Goal: Task Accomplishment & Management: Manage account settings

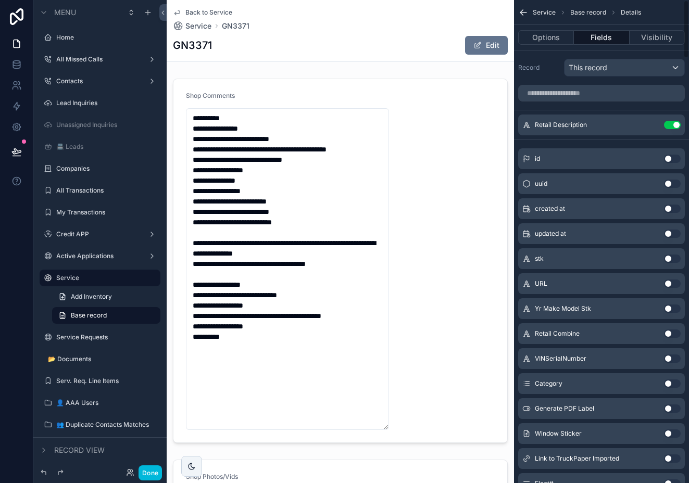
scroll to position [776, 0]
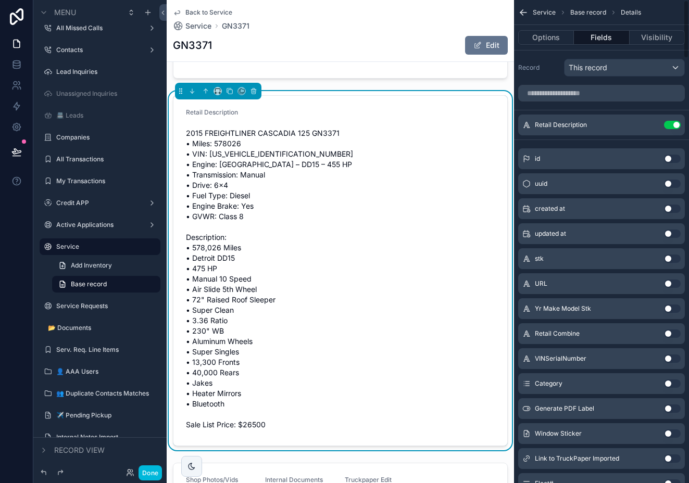
click at [521, 13] on icon "scrollable content" at bounding box center [521, 14] width 3 height 3
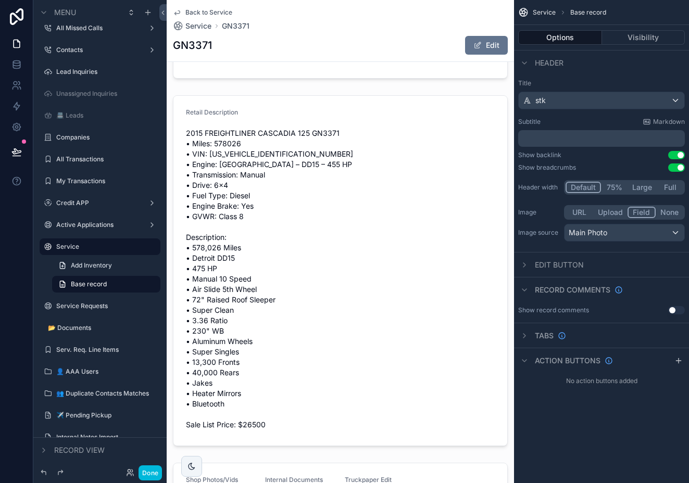
click at [82, 244] on label "Service" at bounding box center [105, 247] width 98 height 8
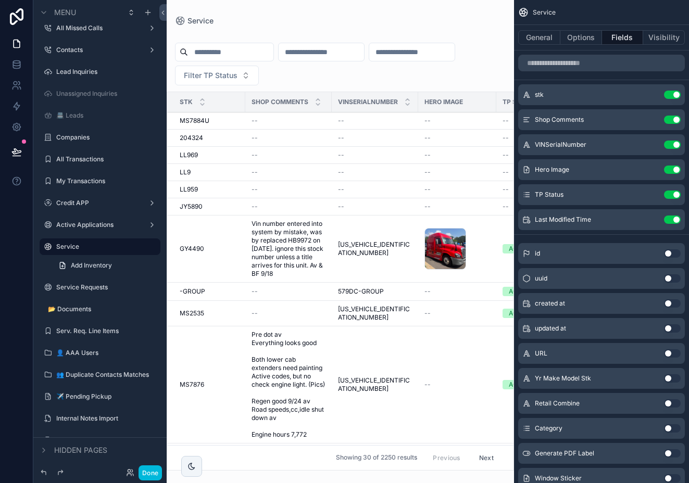
click at [244, 53] on input "scrollable content" at bounding box center [230, 52] width 85 height 15
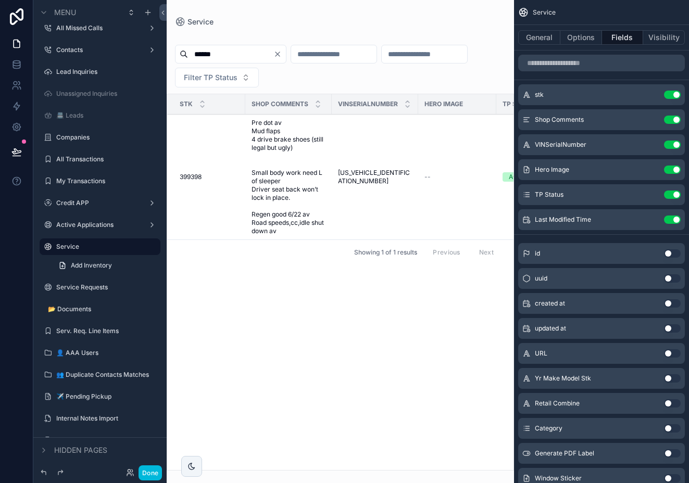
type input "******"
click at [370, 163] on td "1XKYD49X6LJ399398 1XKYD49X6LJ399398" at bounding box center [375, 178] width 86 height 126
click at [363, 171] on td "1XKYD49X6LJ399398 1XKYD49X6LJ399398" at bounding box center [375, 178] width 86 height 126
click at [155, 474] on button "Done" at bounding box center [150, 473] width 23 height 15
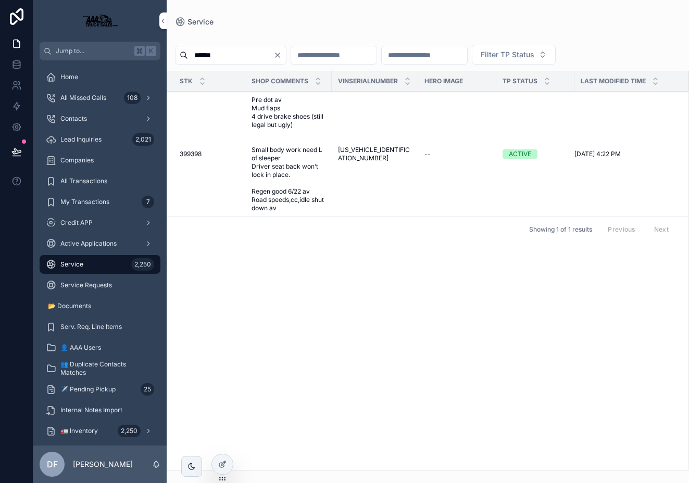
click at [363, 156] on span "1XKYD49X6LJ399398" at bounding box center [375, 154] width 74 height 17
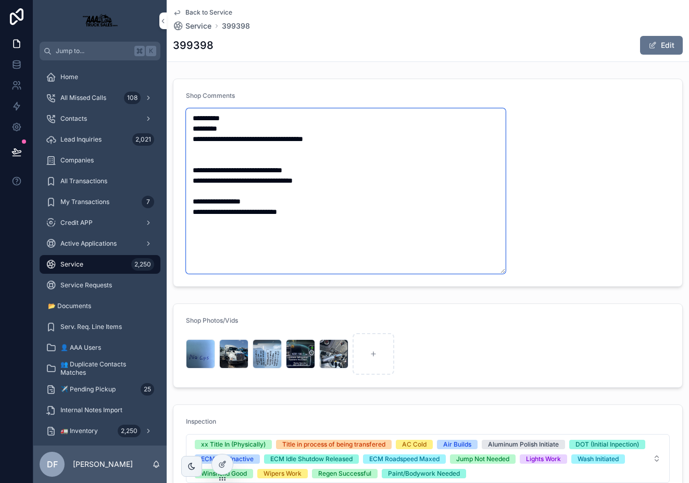
click at [388, 146] on textarea "**********" at bounding box center [346, 191] width 320 height 166
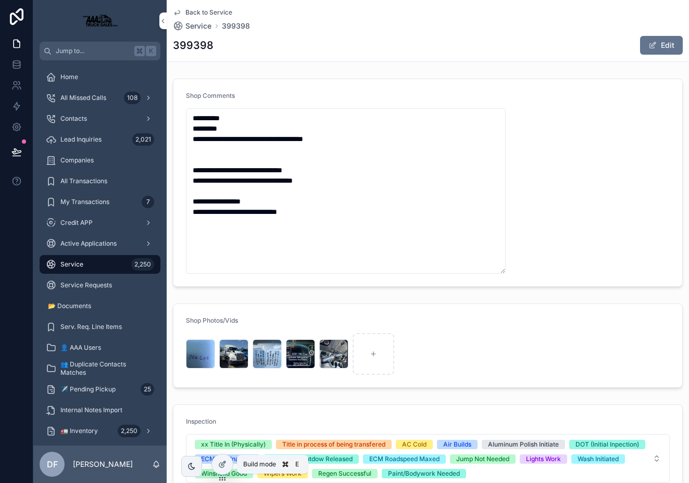
click at [221, 462] on icon at bounding box center [222, 465] width 8 height 8
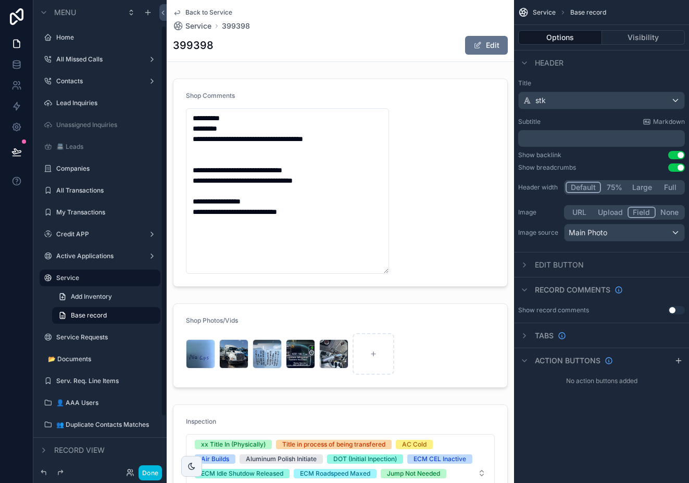
scroll to position [31, 0]
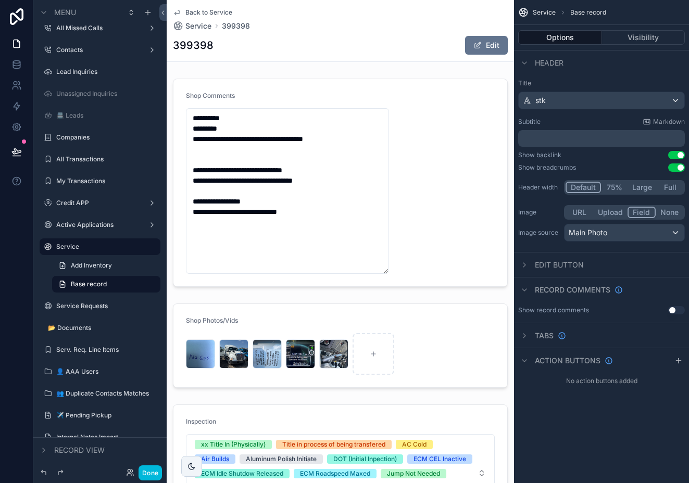
click at [338, 44] on div "399398 Edit" at bounding box center [340, 45] width 335 height 20
click at [329, 214] on div "scrollable content" at bounding box center [341, 183] width 348 height 217
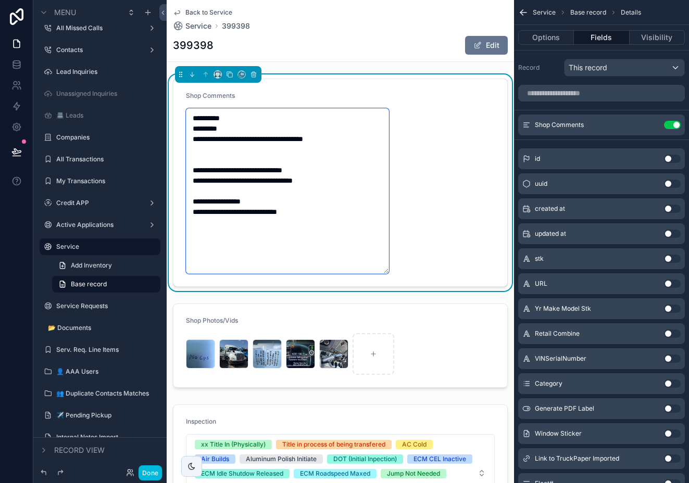
click at [329, 214] on textarea "**********" at bounding box center [287, 191] width 203 height 166
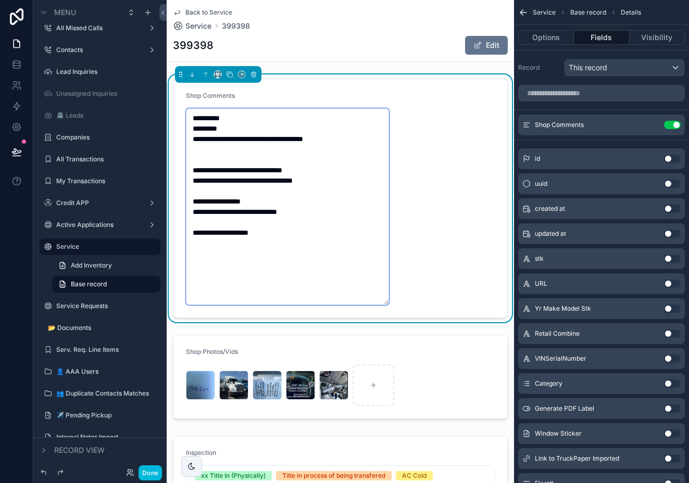
paste textarea "******"
click at [266, 235] on textarea "**********" at bounding box center [287, 206] width 203 height 197
type textarea "**********"
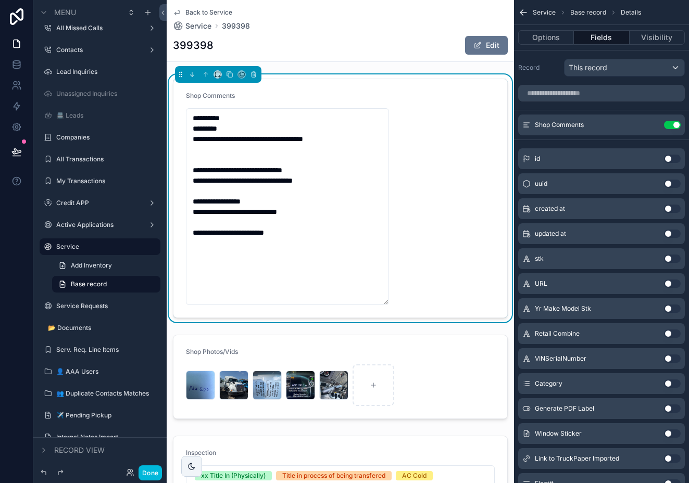
click at [0, 0] on icon "scrollable content" at bounding box center [0, 0] width 0 height 0
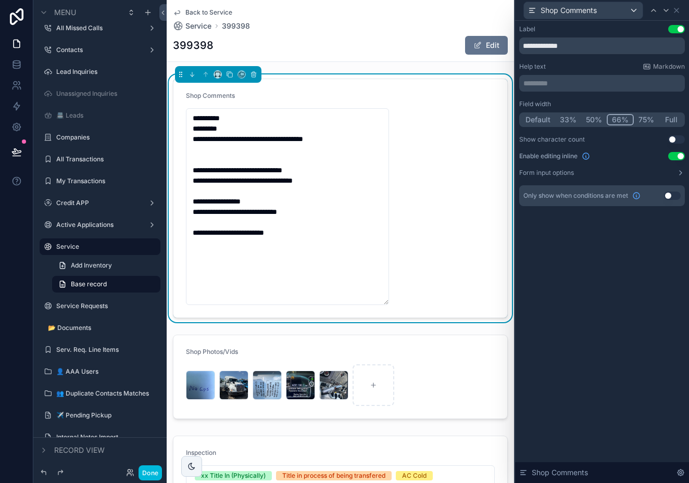
click at [669, 119] on button "Full" at bounding box center [671, 119] width 24 height 11
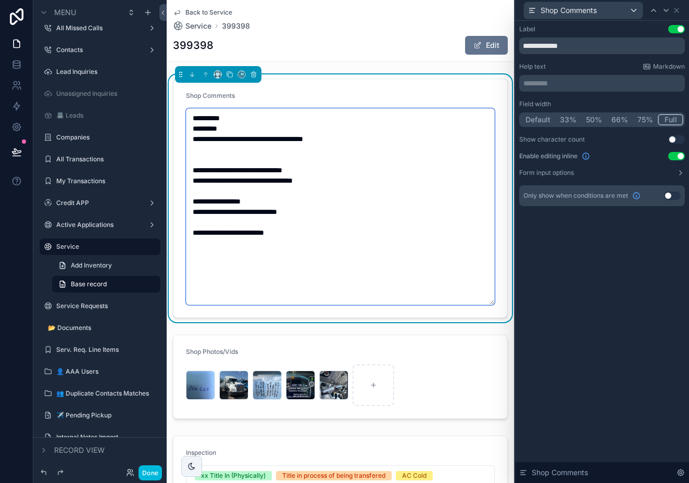
click at [437, 202] on textarea "**********" at bounding box center [340, 206] width 309 height 197
click at [356, 230] on textarea "**********" at bounding box center [340, 206] width 309 height 197
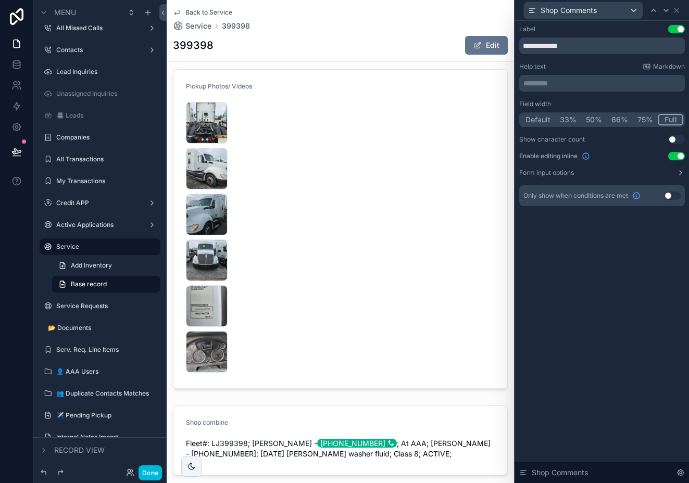
scroll to position [507, 0]
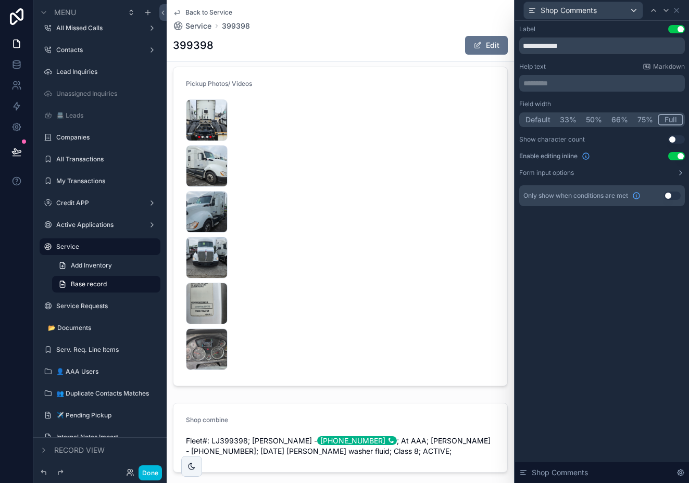
click at [354, 227] on div "scrollable content" at bounding box center [341, 227] width 348 height 328
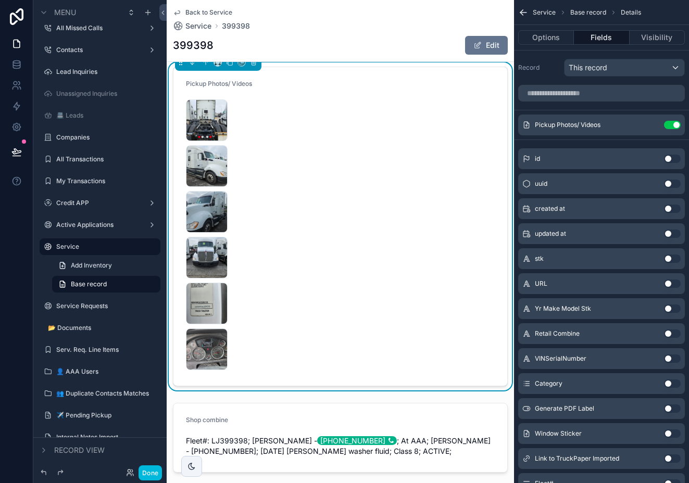
click at [0, 0] on icon "scrollable content" at bounding box center [0, 0] width 0 height 0
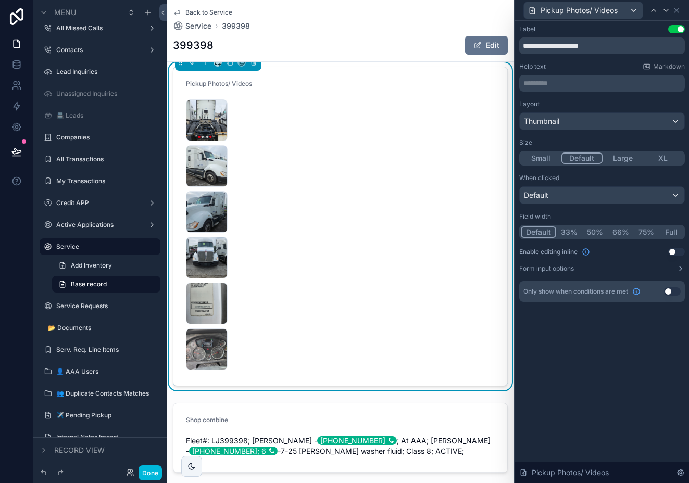
click at [673, 229] on button "Full" at bounding box center [671, 232] width 24 height 11
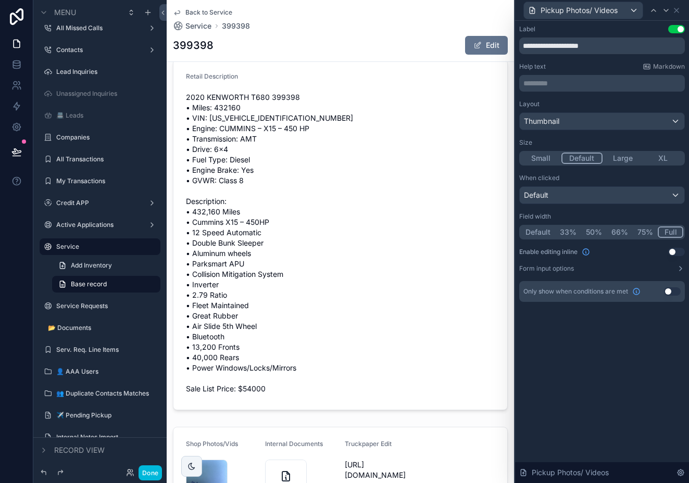
scroll to position [705, 0]
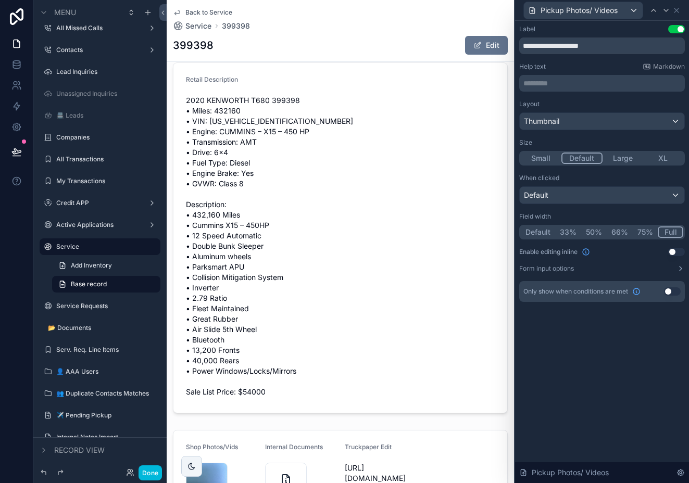
click at [414, 209] on div "scrollable content" at bounding box center [341, 237] width 348 height 359
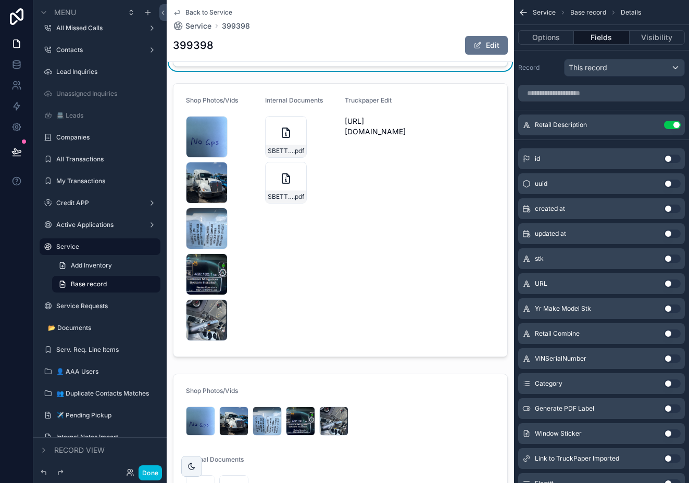
scroll to position [1046, 0]
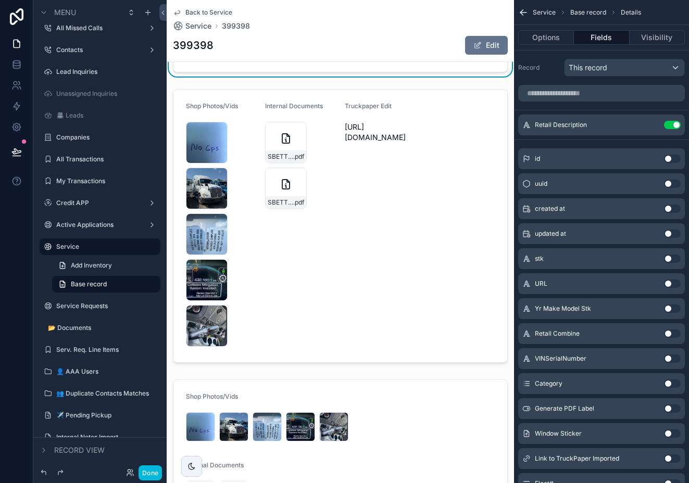
click at [235, 202] on div "scrollable content" at bounding box center [341, 226] width 348 height 282
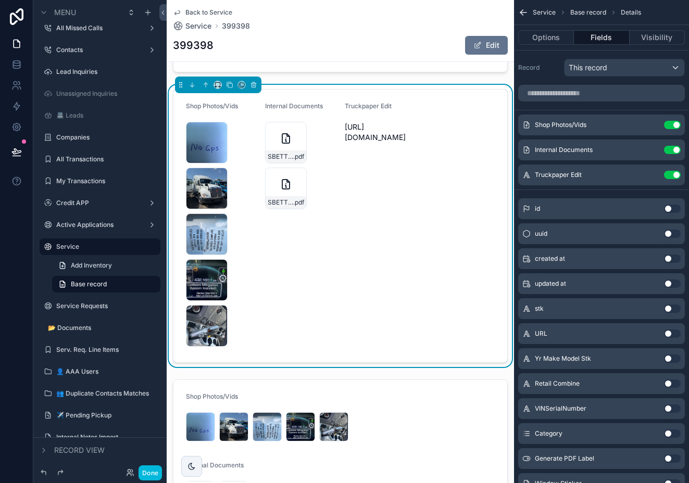
click at [673, 124] on button "Use setting" at bounding box center [672, 125] width 17 height 8
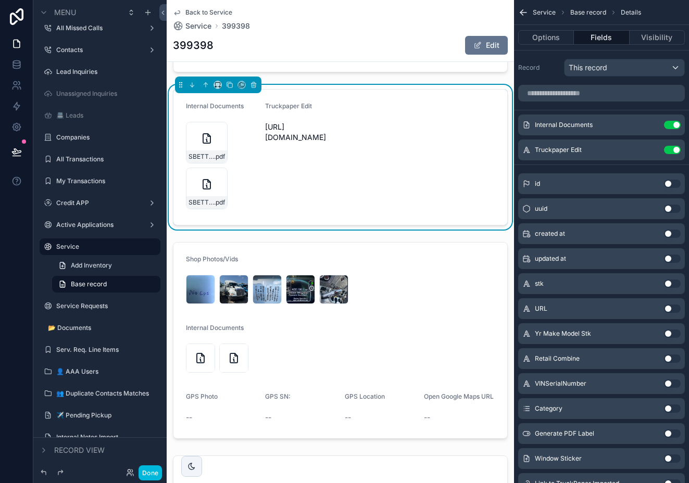
click at [675, 124] on button "Use setting" at bounding box center [672, 125] width 17 height 8
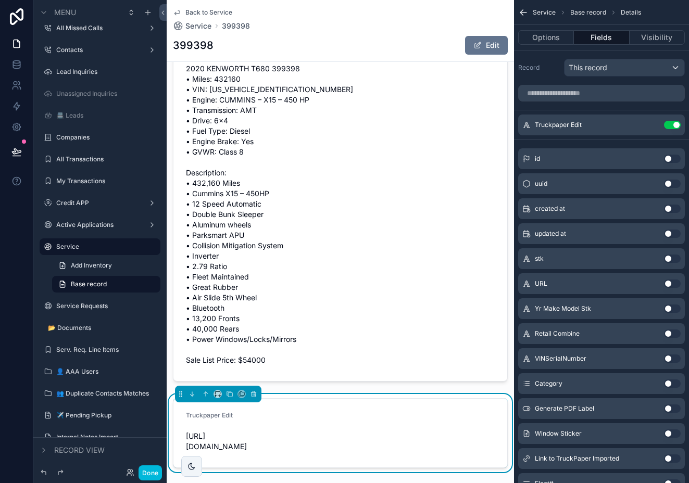
scroll to position [738, 0]
click at [383, 244] on div "scrollable content" at bounding box center [341, 205] width 348 height 359
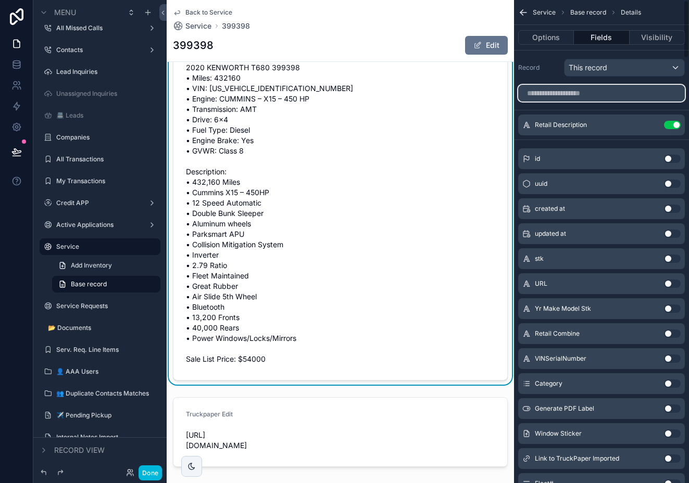
click at [585, 96] on input "scrollable content" at bounding box center [601, 93] width 167 height 17
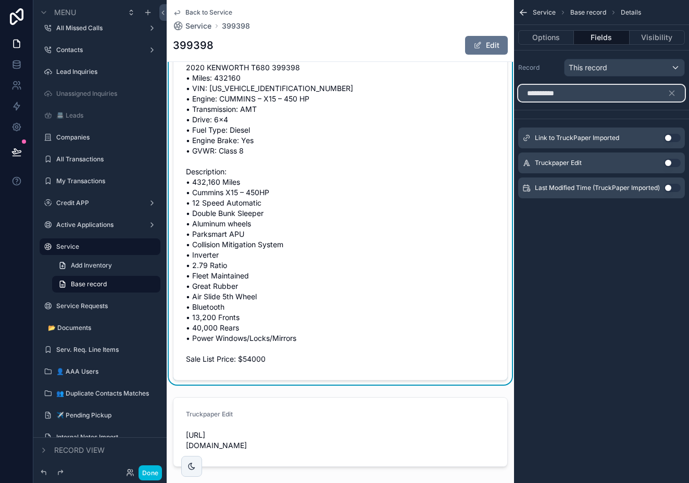
type input "**********"
click at [674, 165] on button "Use setting" at bounding box center [672, 163] width 17 height 8
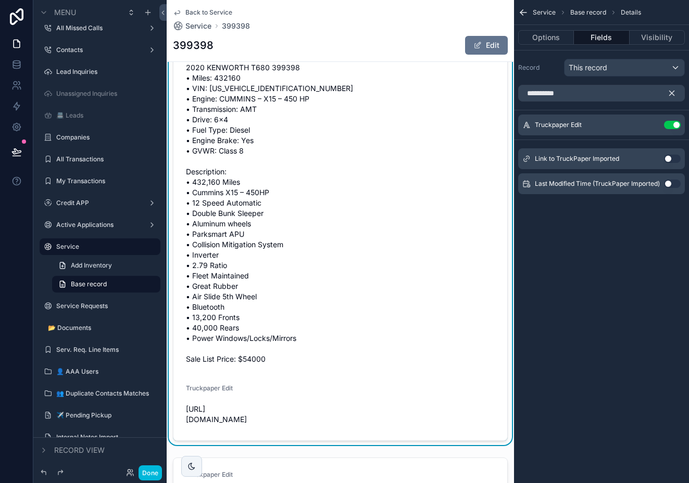
click at [675, 93] on icon "scrollable content" at bounding box center [671, 93] width 9 height 9
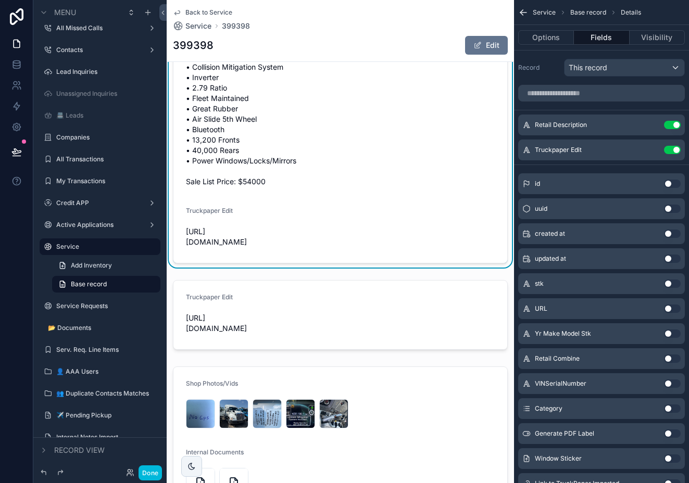
scroll to position [915, 0]
click at [0, 0] on icon "scrollable content" at bounding box center [0, 0] width 0 height 0
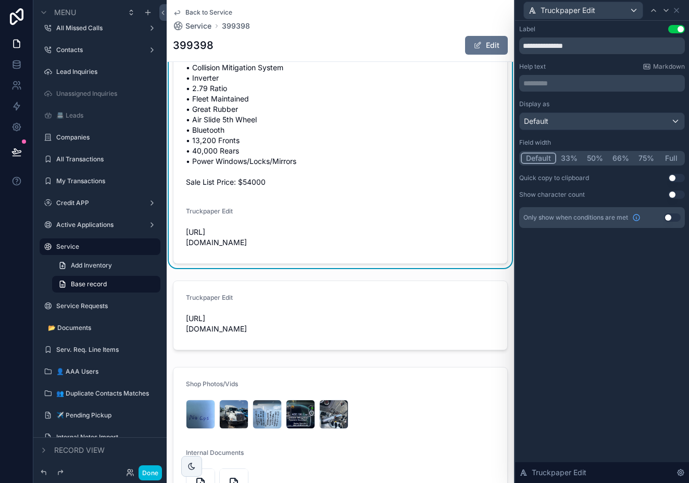
click at [606, 79] on p "********* ﻿" at bounding box center [603, 83] width 159 height 10
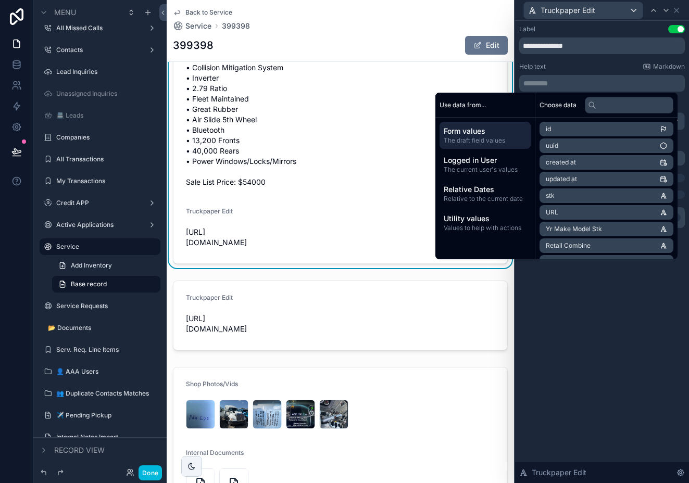
click at [468, 69] on span "2020 KENWORTH T680 399398 • Miles: 432160 • VIN: 1XKYD49X6LJ399398 • Engine: CU…" at bounding box center [340, 36] width 309 height 302
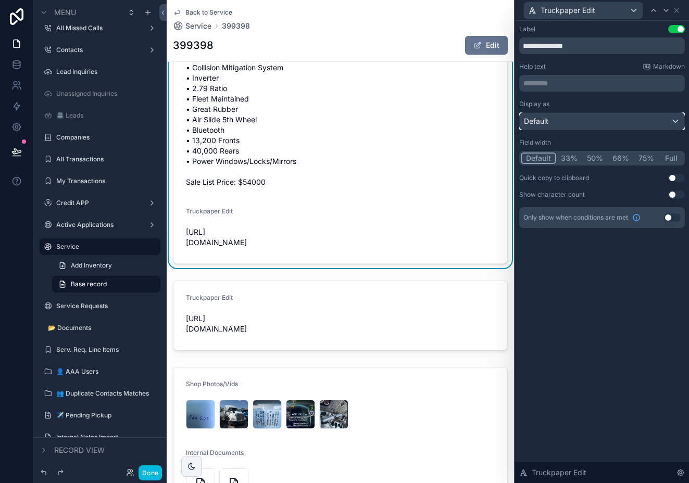
click at [576, 125] on div "Default" at bounding box center [602, 121] width 165 height 17
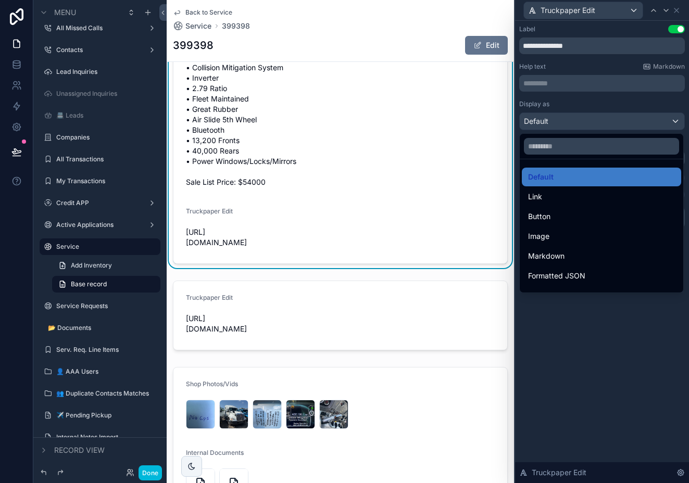
click at [556, 212] on div "Button" at bounding box center [601, 216] width 147 height 13
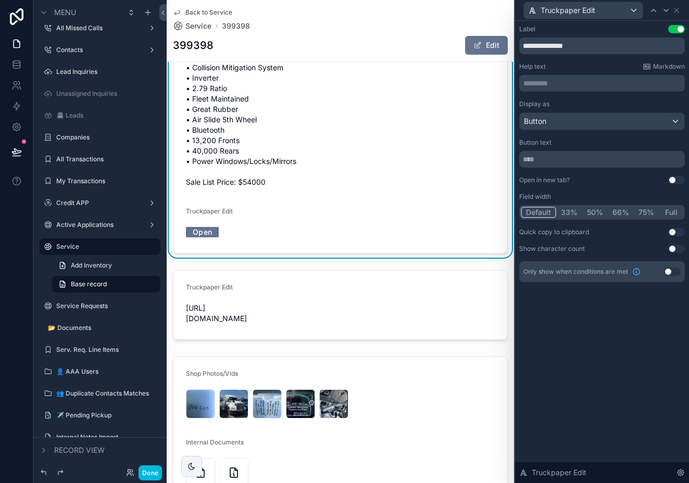
click at [673, 179] on button "Use setting" at bounding box center [676, 180] width 17 height 8
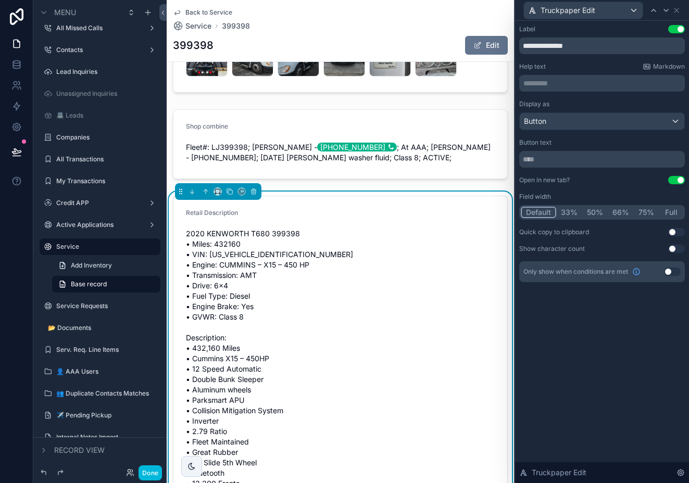
scroll to position [564, 0]
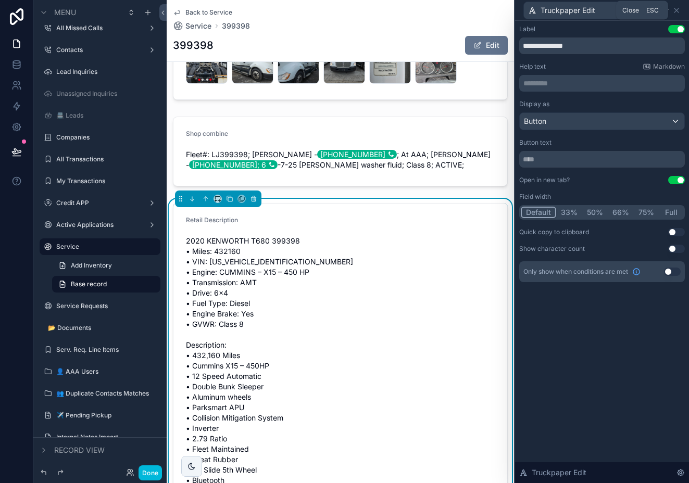
click at [678, 9] on icon at bounding box center [677, 10] width 4 height 4
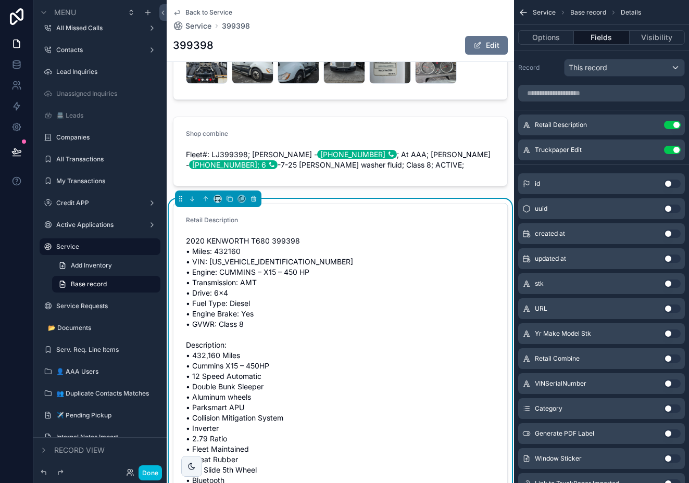
click at [0, 0] on icon "scrollable content" at bounding box center [0, 0] width 0 height 0
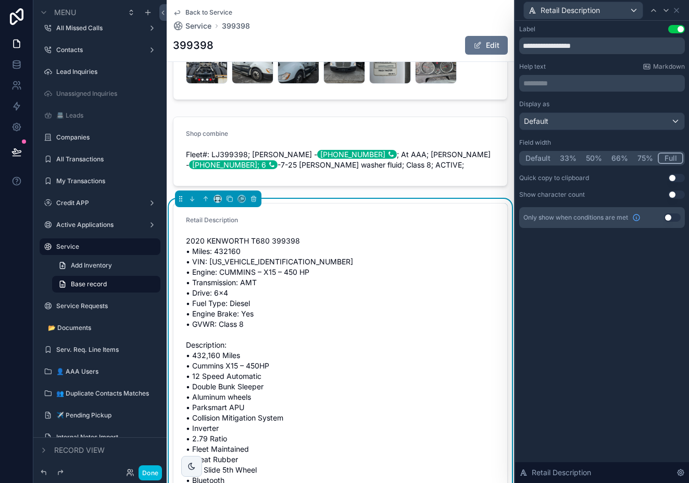
click at [565, 159] on button "33%" at bounding box center [568, 158] width 26 height 11
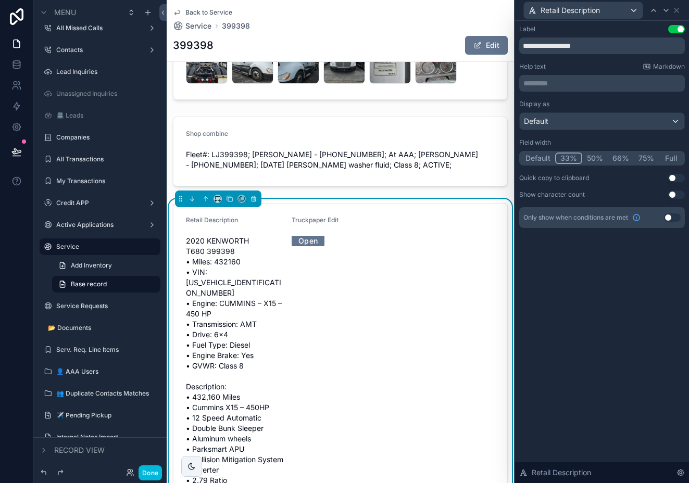
click at [592, 159] on button "50%" at bounding box center [595, 158] width 26 height 11
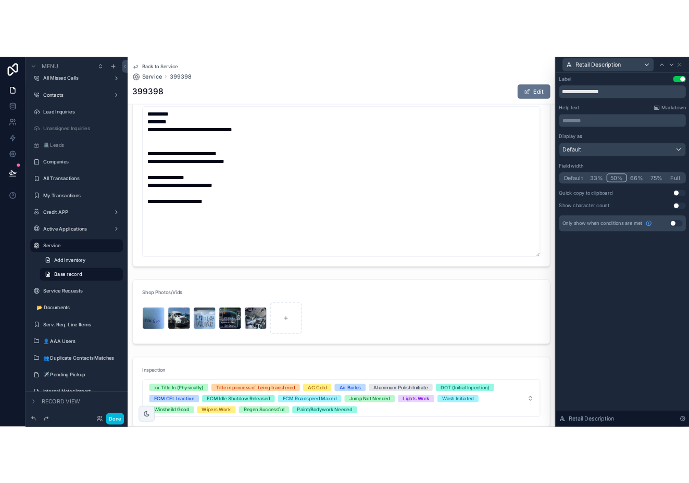
scroll to position [0, 0]
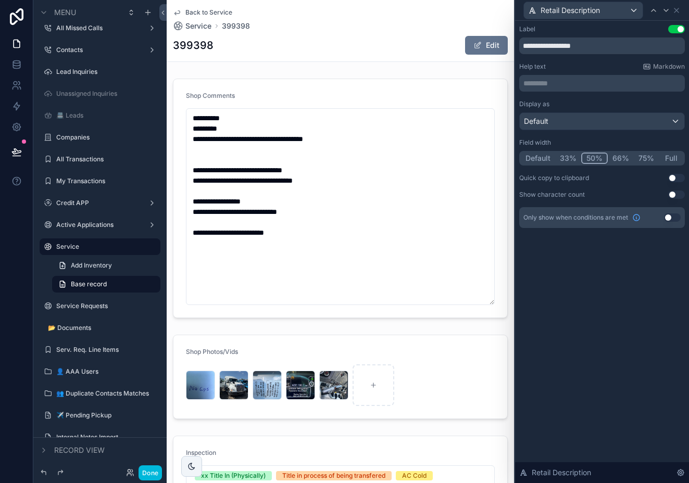
click at [95, 73] on label "Lead Inquiries" at bounding box center [105, 72] width 98 height 8
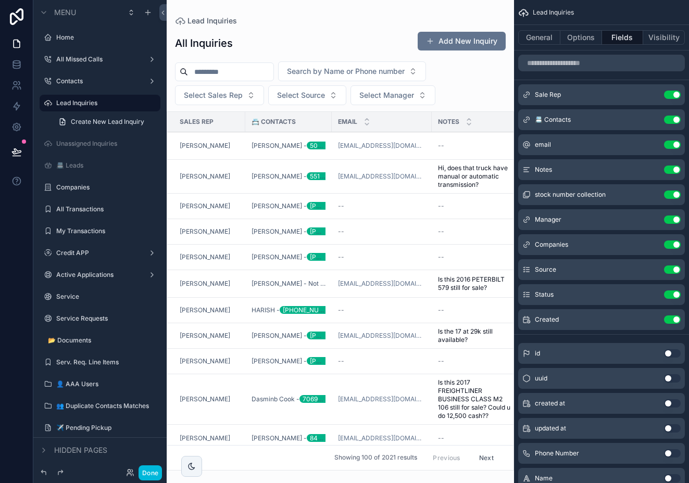
click at [201, 143] on div "scrollable content" at bounding box center [341, 241] width 348 height 483
click at [229, 143] on div "Tyler Stancil" at bounding box center [209, 146] width 59 height 8
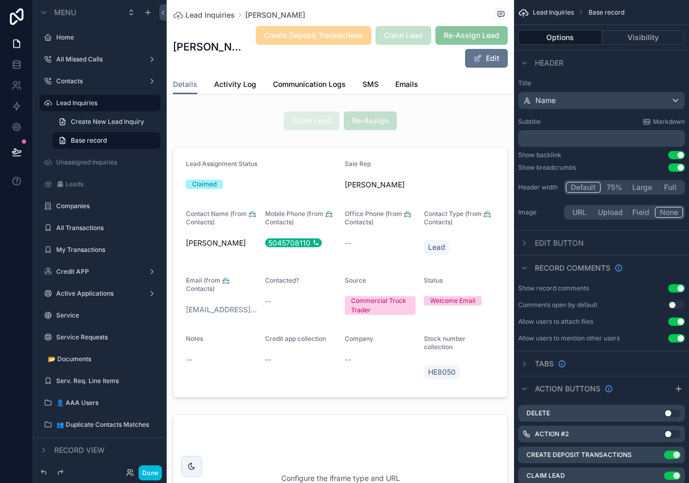
click at [328, 85] on span "Communication Logs" at bounding box center [309, 84] width 73 height 10
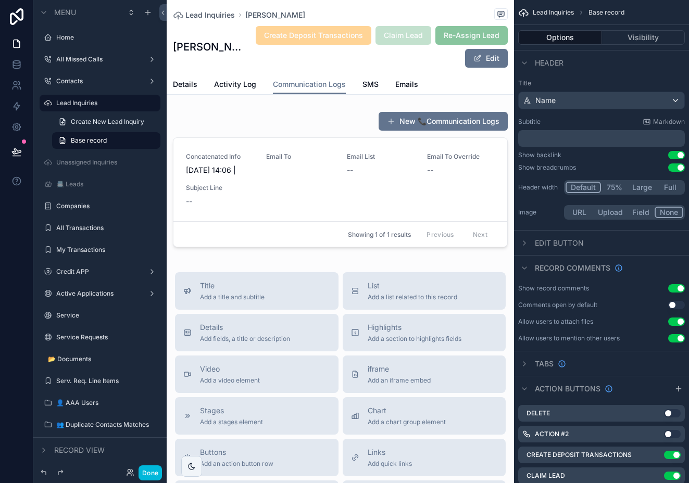
click at [192, 86] on span "Details" at bounding box center [185, 84] width 24 height 10
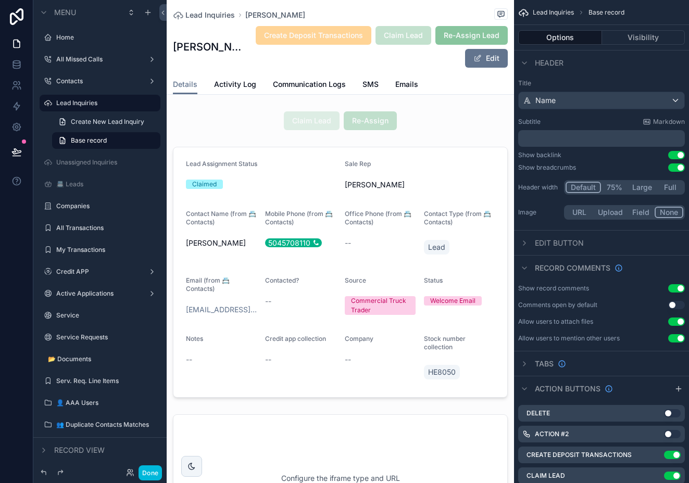
click at [236, 84] on span "Activity Log" at bounding box center [235, 84] width 42 height 10
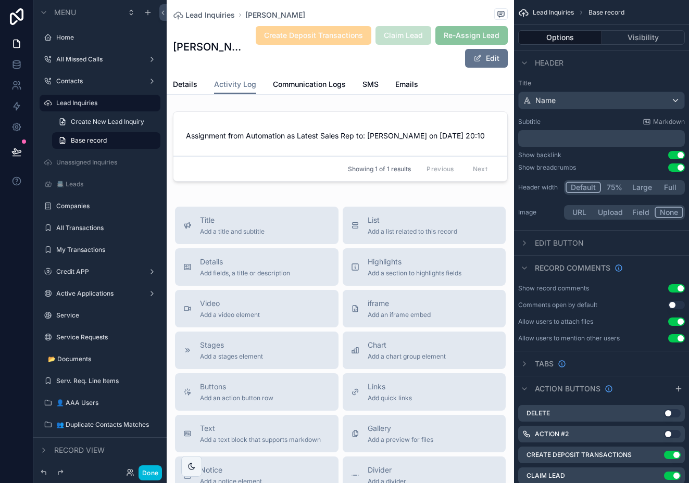
click at [282, 84] on span "Communication Logs" at bounding box center [309, 84] width 73 height 10
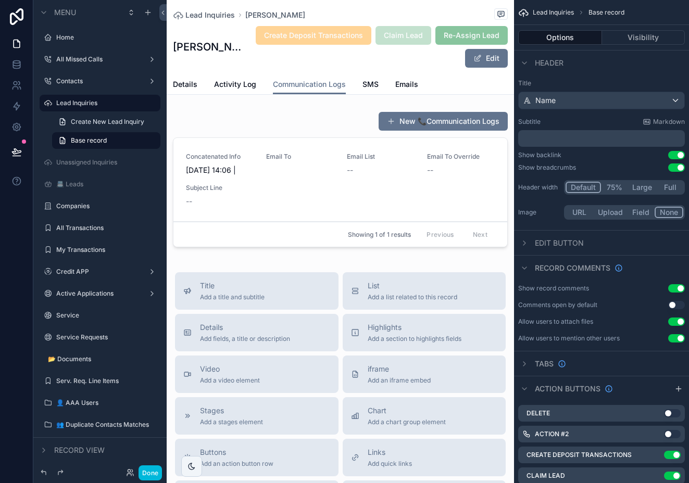
click at [365, 86] on span "SMS" at bounding box center [371, 84] width 16 height 10
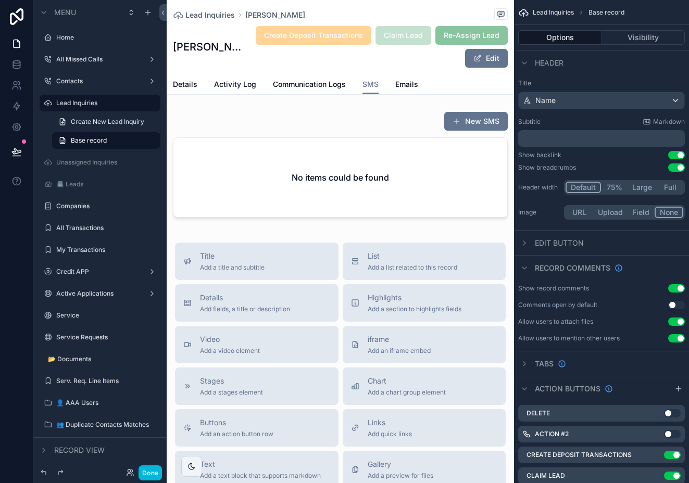
click at [408, 86] on span "Emails" at bounding box center [406, 84] width 23 height 10
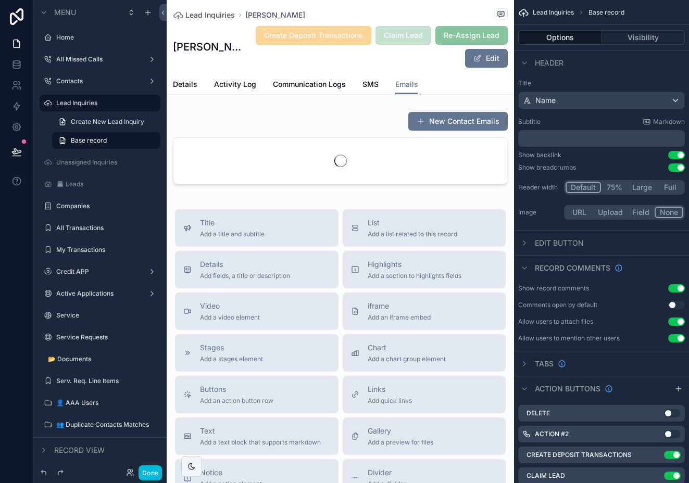
click at [301, 85] on span "Communication Logs" at bounding box center [309, 84] width 73 height 10
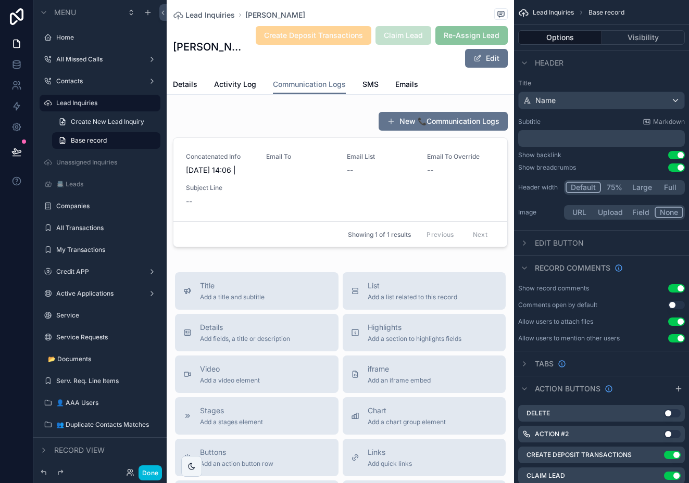
click at [237, 81] on span "Activity Log" at bounding box center [235, 84] width 42 height 10
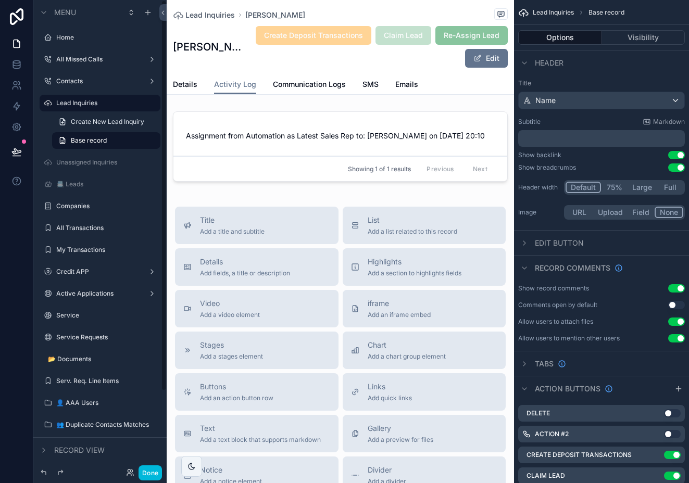
click at [180, 82] on span "Details" at bounding box center [185, 84] width 24 height 10
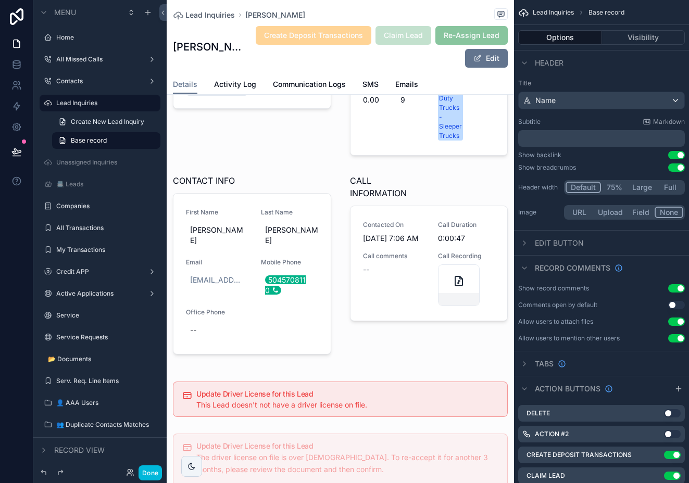
scroll to position [635, 0]
click at [286, 263] on div "scrollable content" at bounding box center [341, 145] width 348 height 448
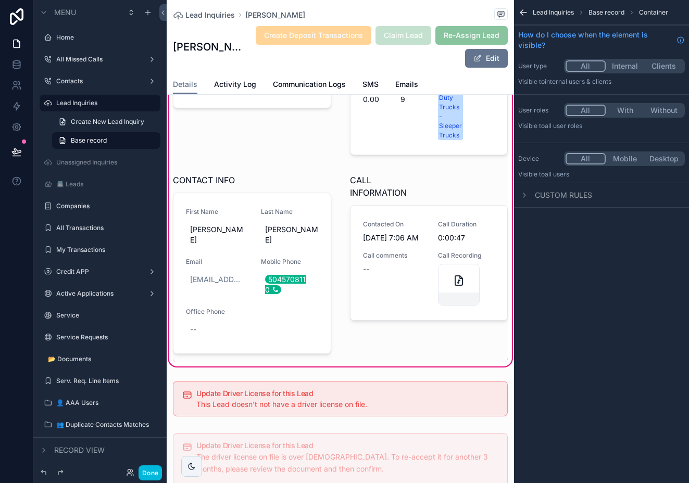
click at [280, 260] on div "scrollable content" at bounding box center [252, 266] width 171 height 193
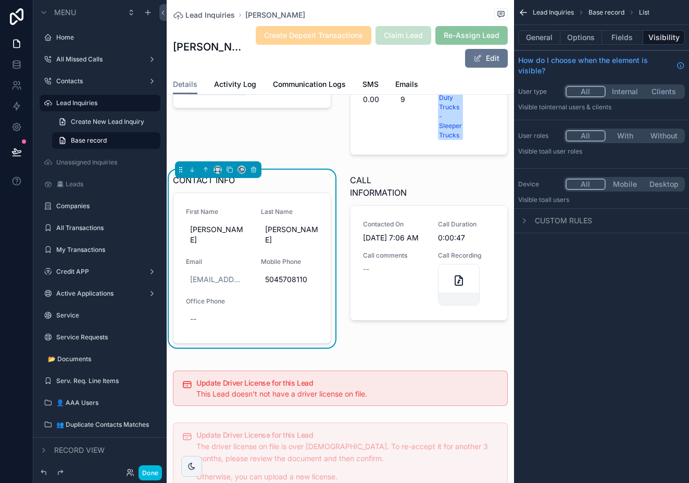
click at [280, 275] on span "5045708110" at bounding box center [292, 280] width 54 height 10
click at [361, 275] on div "scrollable content" at bounding box center [360, 273] width 9 height 10
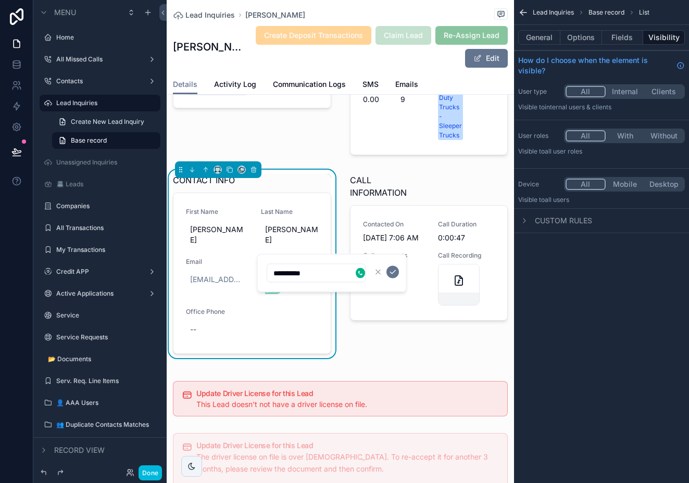
click at [362, 270] on div "scrollable content" at bounding box center [360, 273] width 9 height 10
click at [359, 276] on div "scrollable content" at bounding box center [360, 273] width 9 height 10
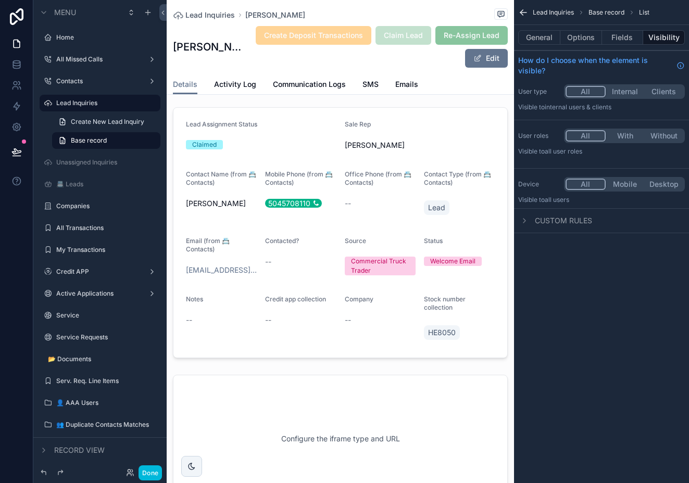
scroll to position [42, 0]
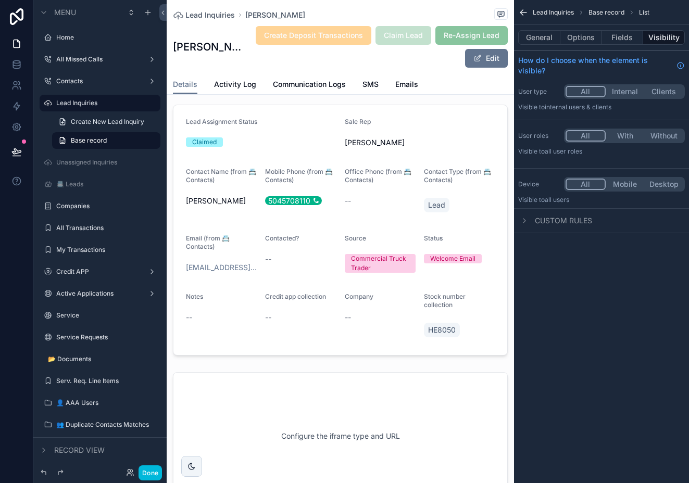
click at [436, 78] on div "Details Activity Log Communication Logs SMS Emails" at bounding box center [340, 85] width 335 height 20
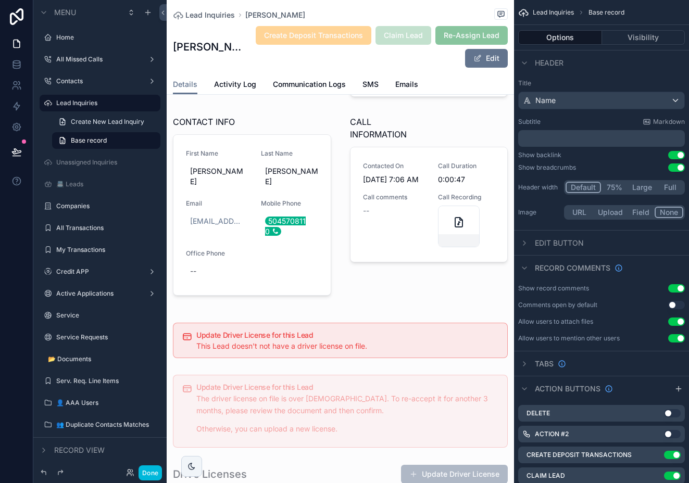
scroll to position [0, 0]
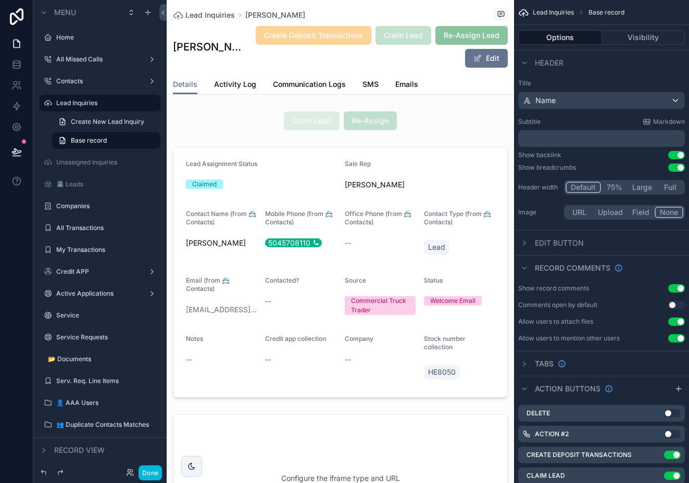
click at [73, 316] on label "Service" at bounding box center [105, 316] width 98 height 8
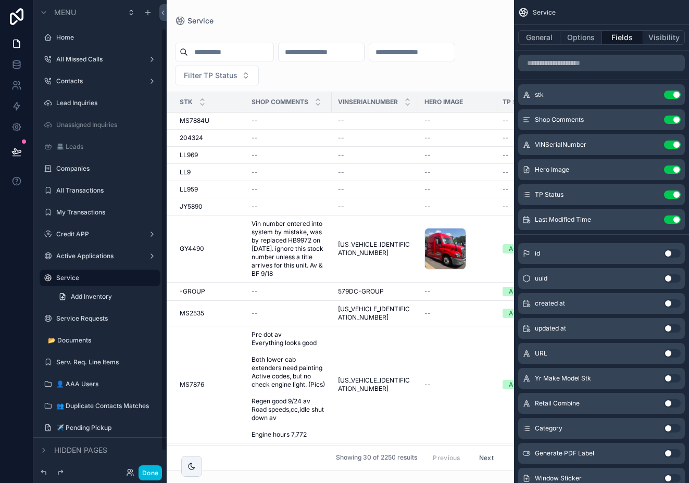
scroll to position [31, 0]
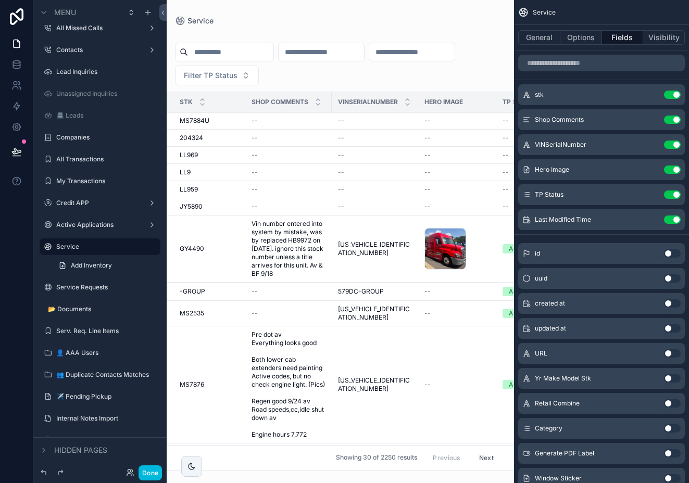
click at [480, 21] on div "scrollable content" at bounding box center [341, 241] width 348 height 483
click at [286, 246] on span "Vin number entered into system by mistake, was by replaced HB9972 on July 28th.…" at bounding box center [289, 249] width 74 height 58
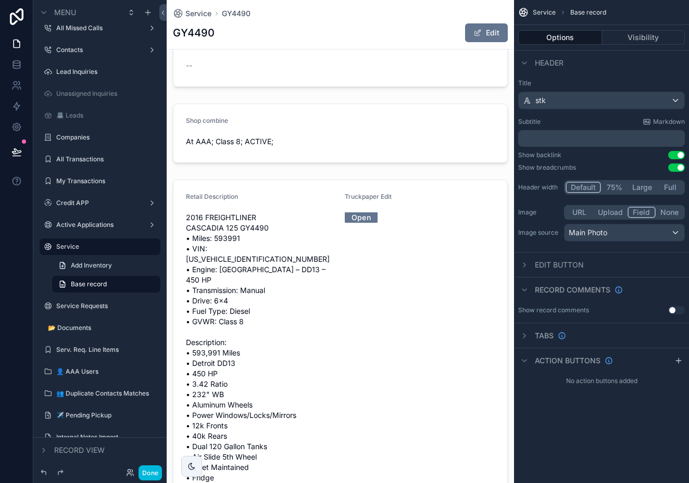
scroll to position [363, 0]
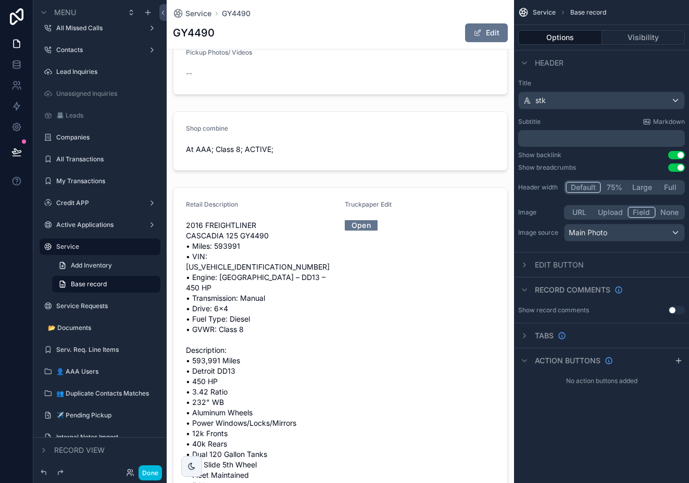
click at [403, 212] on div "scrollable content" at bounding box center [341, 373] width 348 height 380
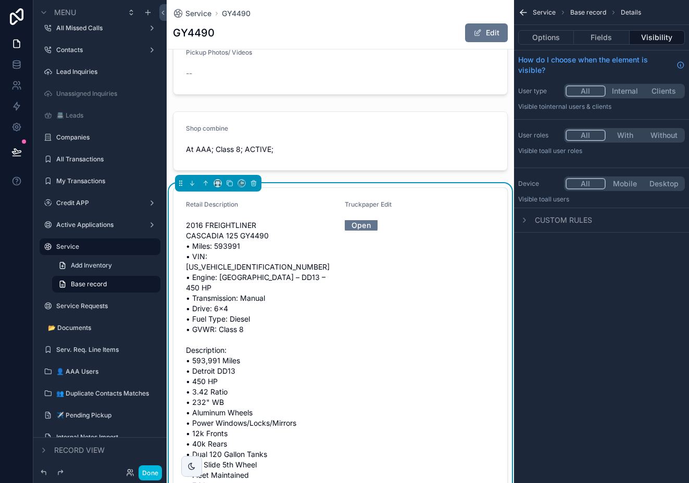
click at [601, 36] on button "Fields" at bounding box center [601, 37] width 55 height 15
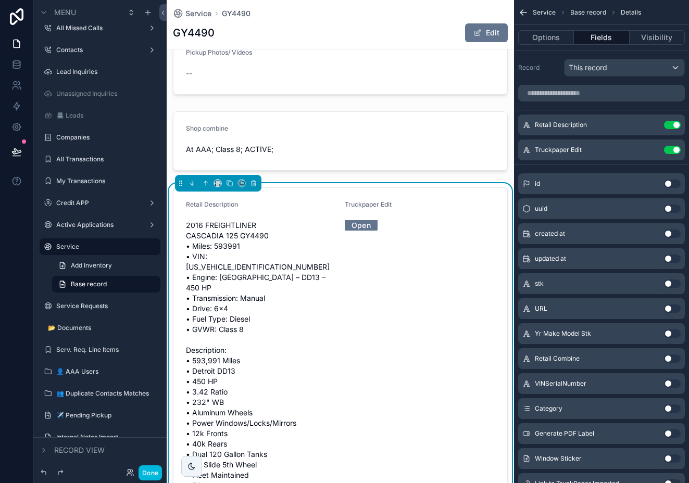
click at [0, 0] on icon "scrollable content" at bounding box center [0, 0] width 0 height 0
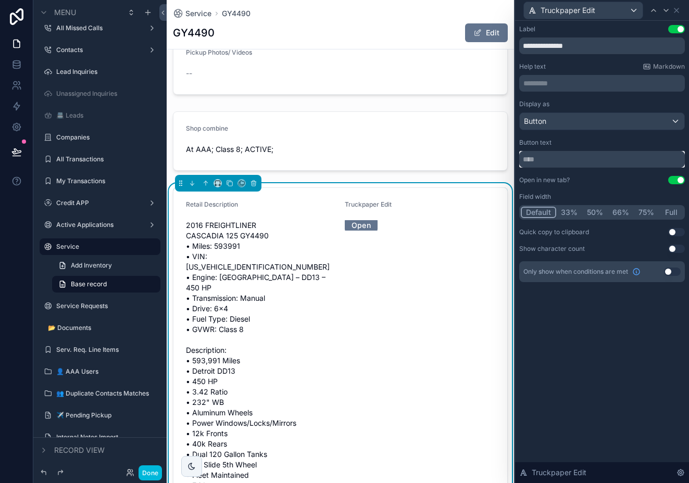
click at [543, 165] on input "text" at bounding box center [602, 159] width 166 height 17
drag, startPoint x: 538, startPoint y: 162, endPoint x: 501, endPoint y: 157, distance: 37.2
click at [501, 157] on div "**********" at bounding box center [344, 241] width 689 height 483
click at [599, 211] on button "50%" at bounding box center [595, 212] width 26 height 11
click at [521, 162] on input "**********" at bounding box center [602, 159] width 166 height 17
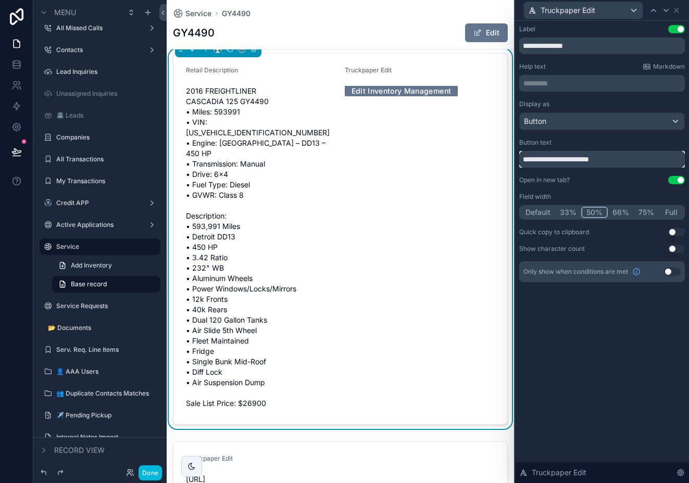
scroll to position [492, 0]
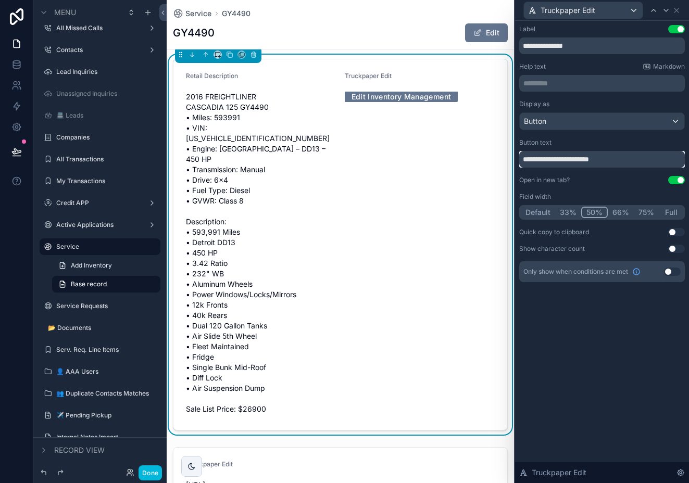
type input "**********"
click at [537, 120] on span "Button" at bounding box center [535, 121] width 22 height 10
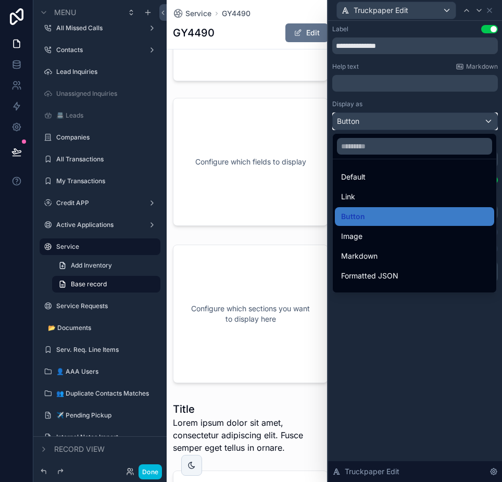
scroll to position [2726, 0]
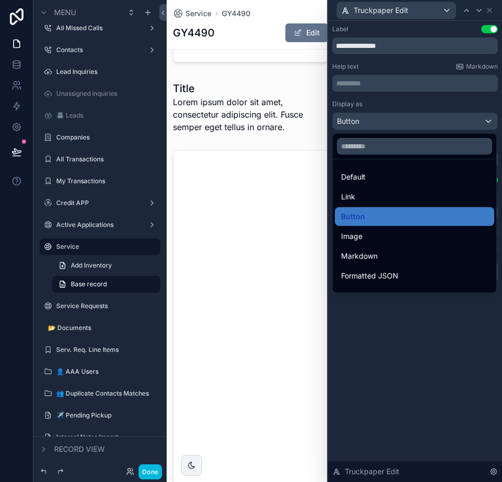
click at [284, 4] on div "Service GY4490 GY4490 Edit" at bounding box center [250, 24] width 155 height 49
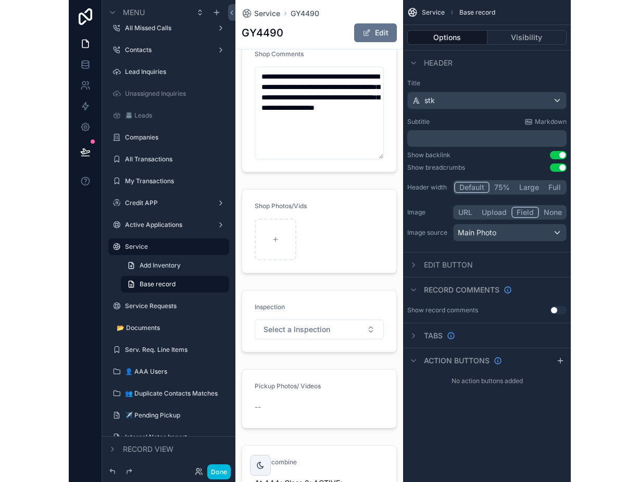
scroll to position [0, 0]
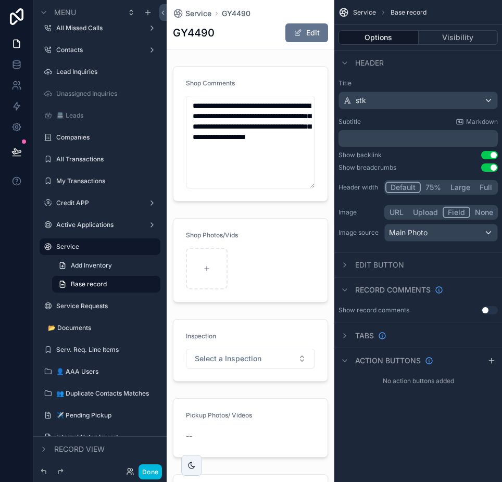
click at [282, 91] on div "scrollable content" at bounding box center [251, 134] width 168 height 144
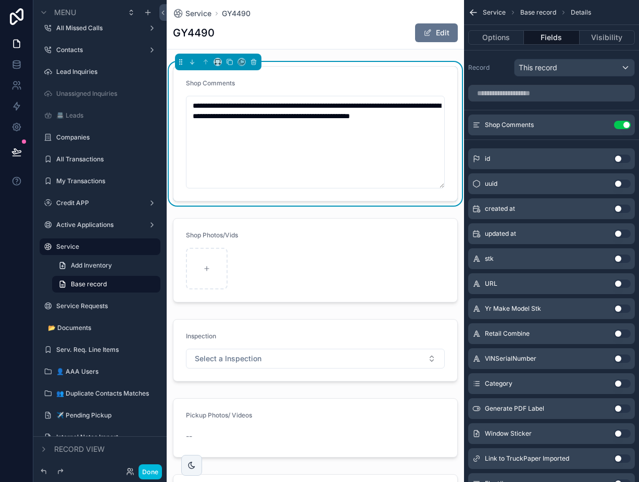
click at [69, 250] on label "Service" at bounding box center [105, 247] width 98 height 8
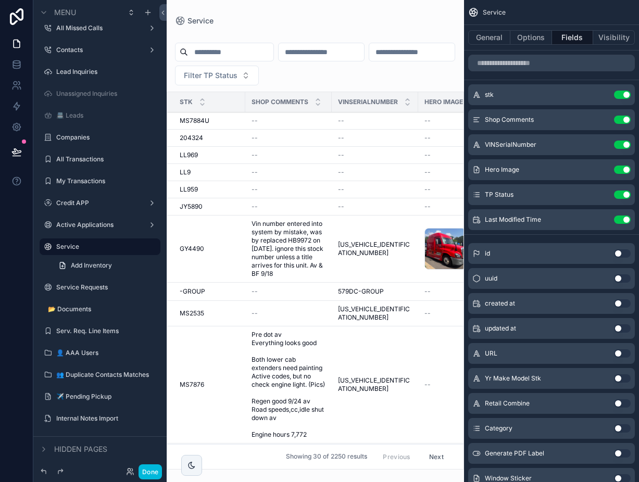
click at [532, 42] on button "Options" at bounding box center [532, 37] width 42 height 15
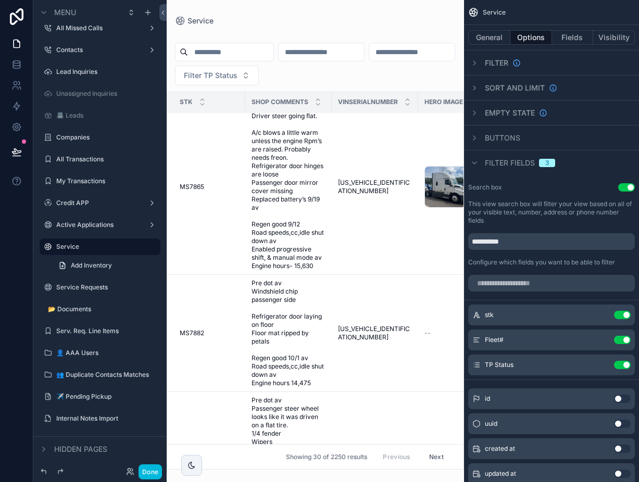
scroll to position [715, 0]
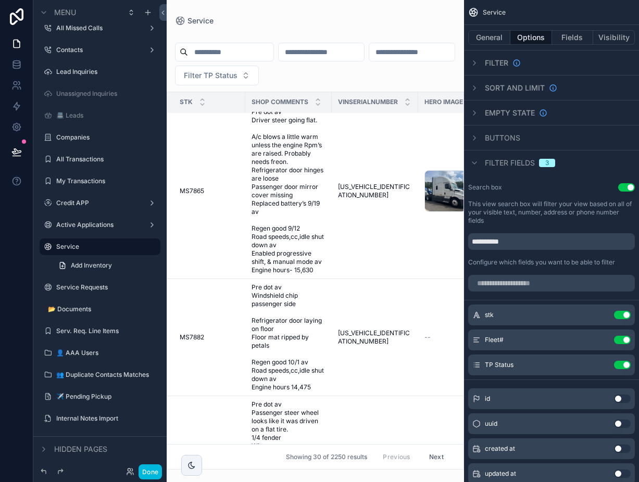
click at [280, 154] on span "Pre dot av Driver steer going flat. A/c blows a little warm unless the engine R…" at bounding box center [289, 191] width 74 height 167
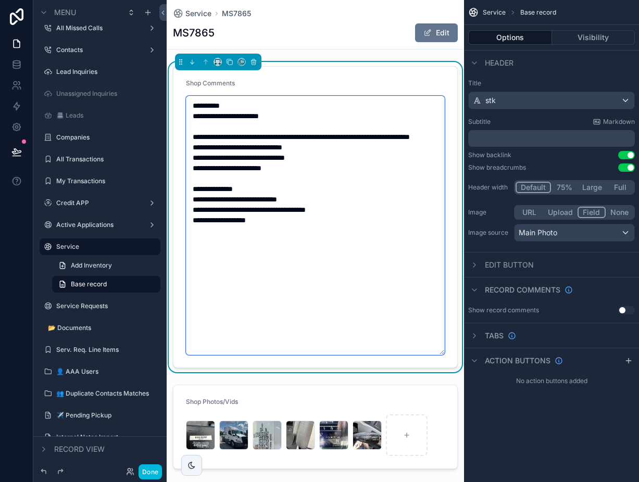
click at [279, 265] on textarea "**********" at bounding box center [315, 225] width 259 height 259
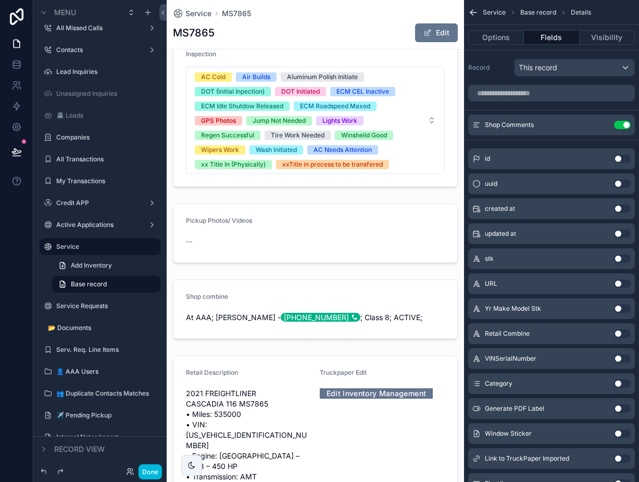
scroll to position [450, 0]
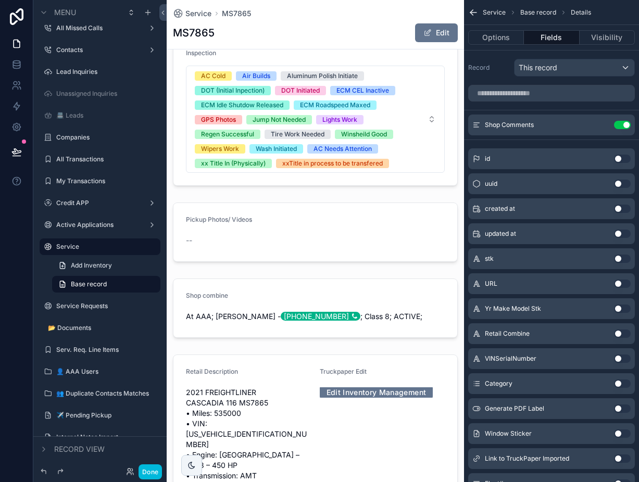
click at [408, 134] on div "scrollable content" at bounding box center [315, 111] width 297 height 158
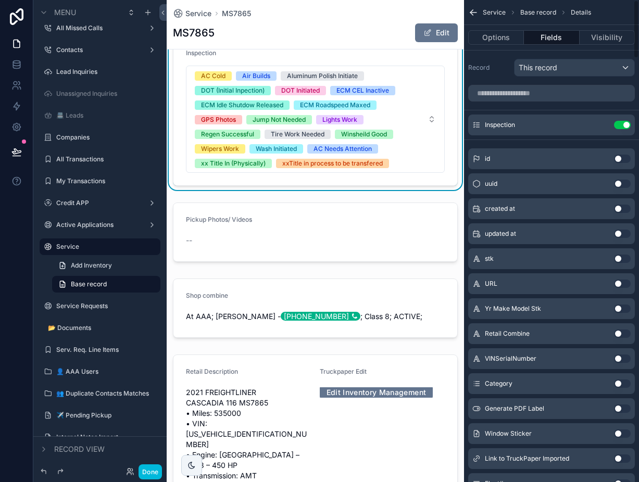
click at [0, 0] on icon "scrollable content" at bounding box center [0, 0] width 0 height 0
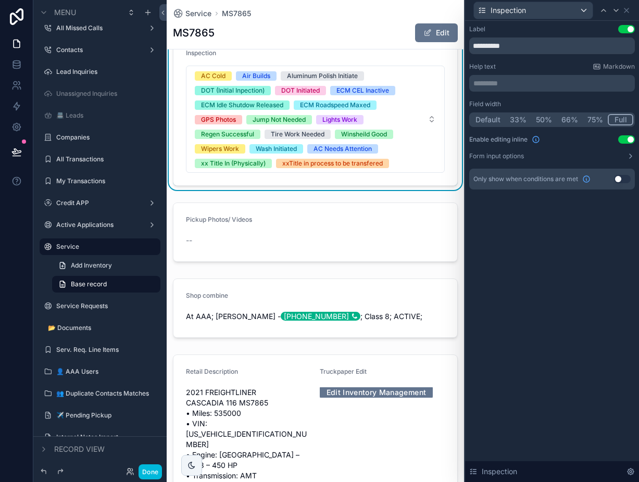
click at [299, 234] on div "scrollable content" at bounding box center [315, 233] width 297 height 68
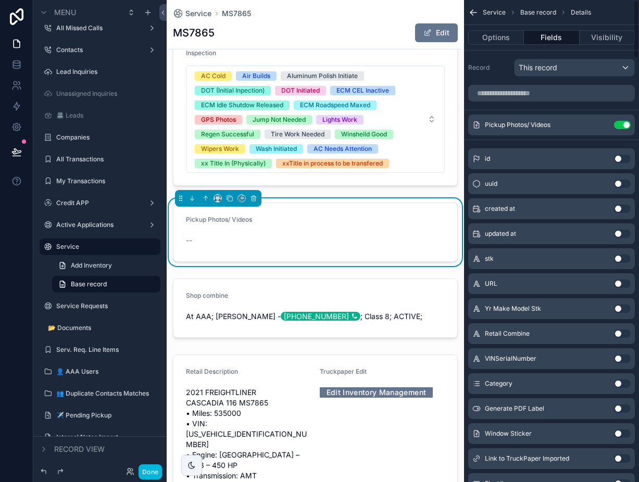
click at [0, 0] on icon "scrollable content" at bounding box center [0, 0] width 0 height 0
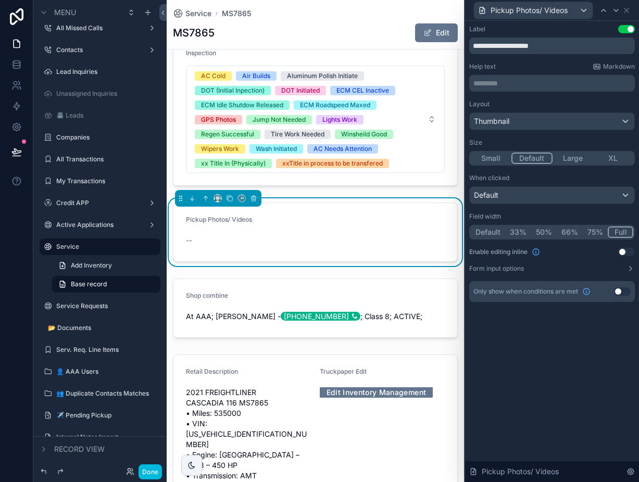
click at [415, 307] on div "scrollable content" at bounding box center [315, 309] width 297 height 68
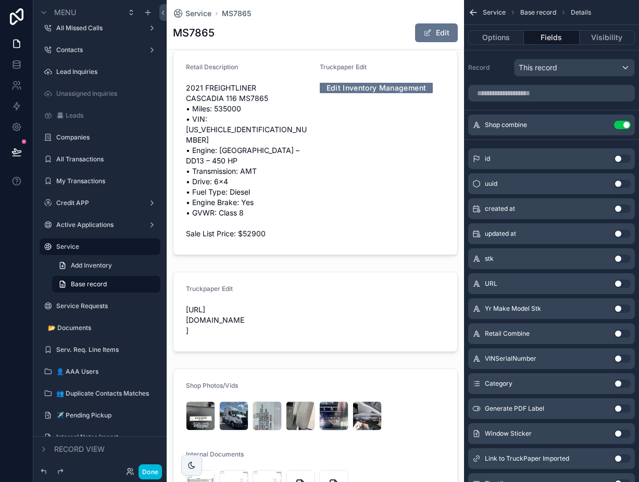
scroll to position [756, 0]
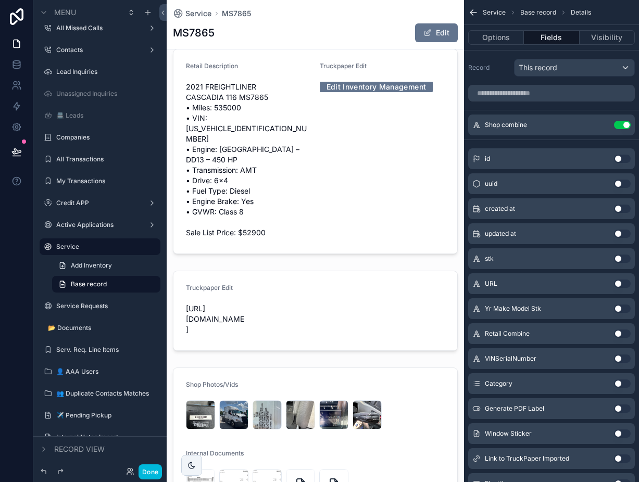
click at [332, 164] on div "scrollable content" at bounding box center [315, 152] width 297 height 214
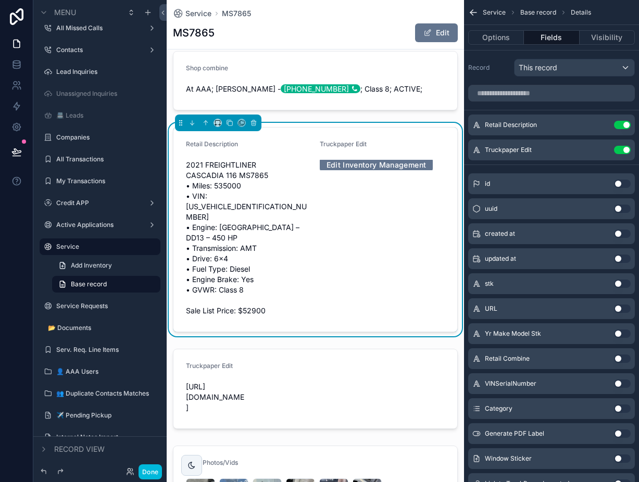
scroll to position [679, 0]
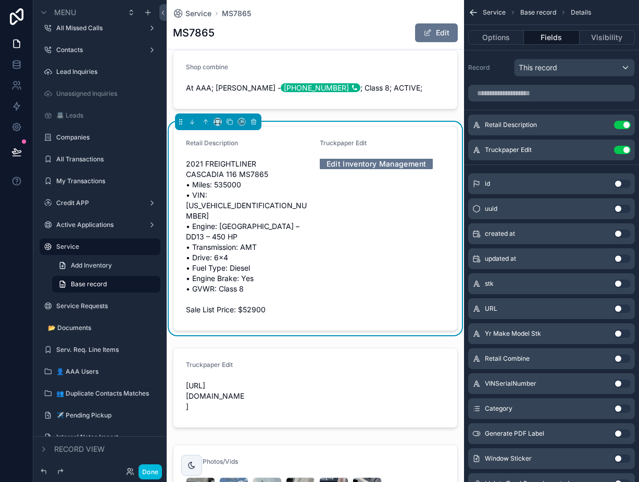
click at [264, 364] on div "scrollable content" at bounding box center [315, 388] width 297 height 89
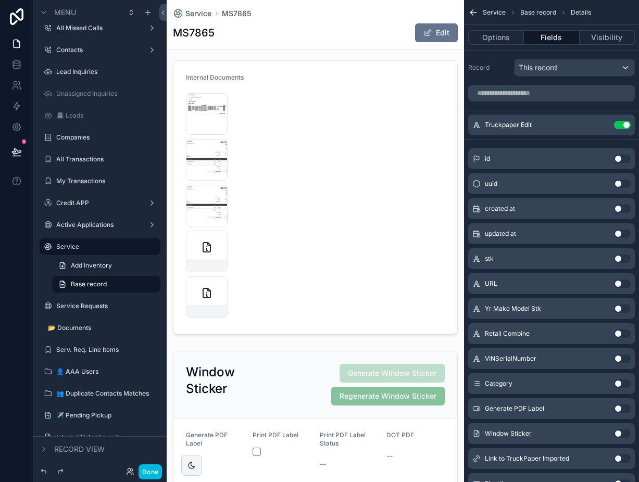
scroll to position [1425, 0]
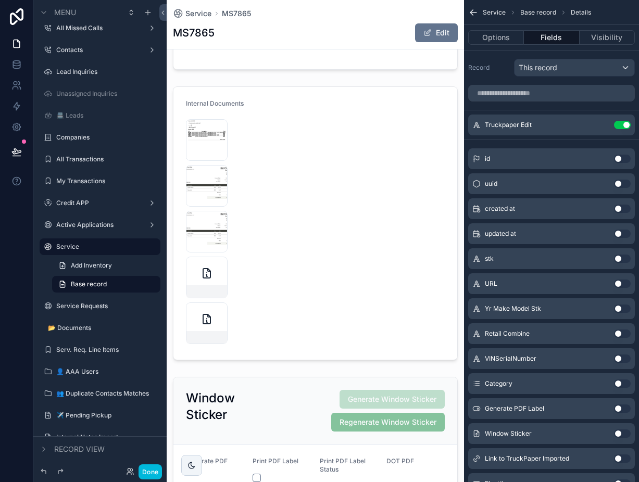
click at [330, 237] on div "scrollable content" at bounding box center [315, 223] width 297 height 282
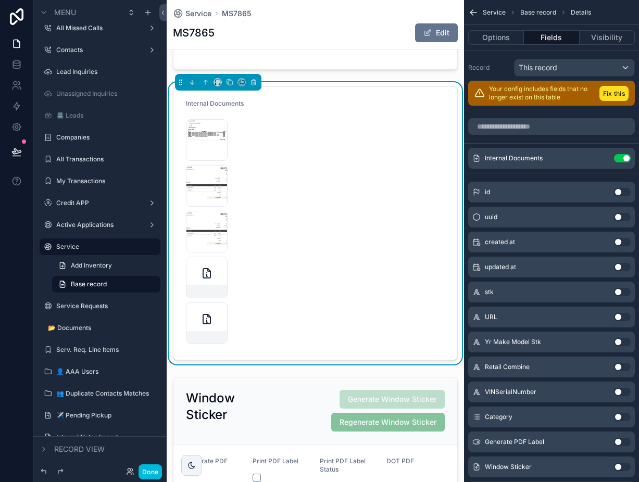
click at [0, 0] on icon "scrollable content" at bounding box center [0, 0] width 0 height 0
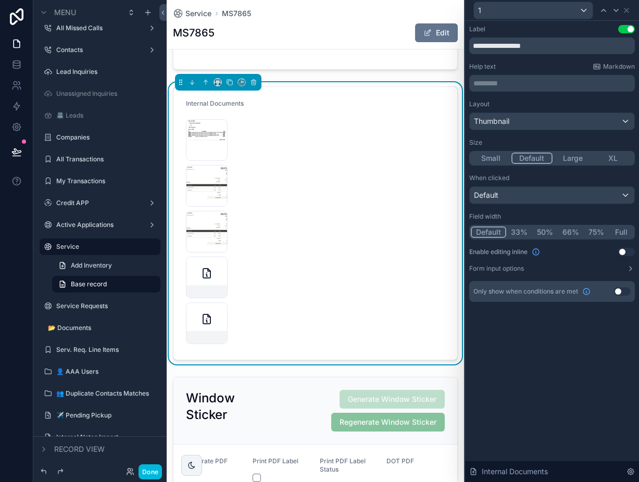
click at [623, 230] on button "Full" at bounding box center [621, 232] width 24 height 11
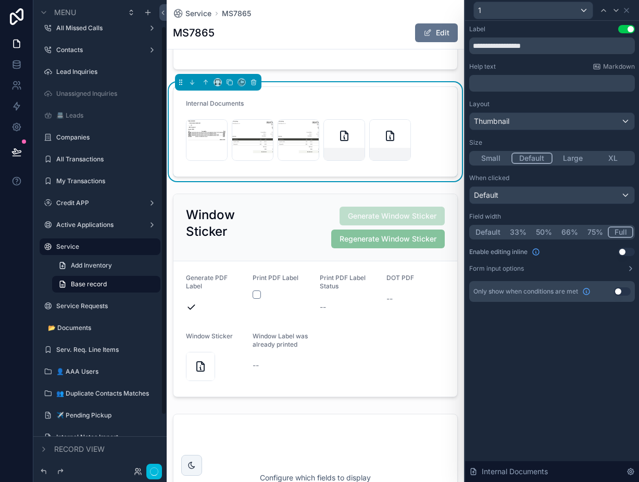
scroll to position [32, 0]
click at [311, 272] on div "scrollable content" at bounding box center [315, 296] width 297 height 212
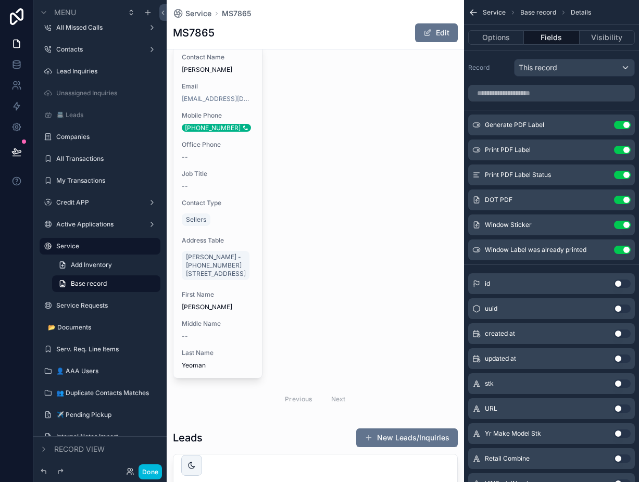
scroll to position [1952, 0]
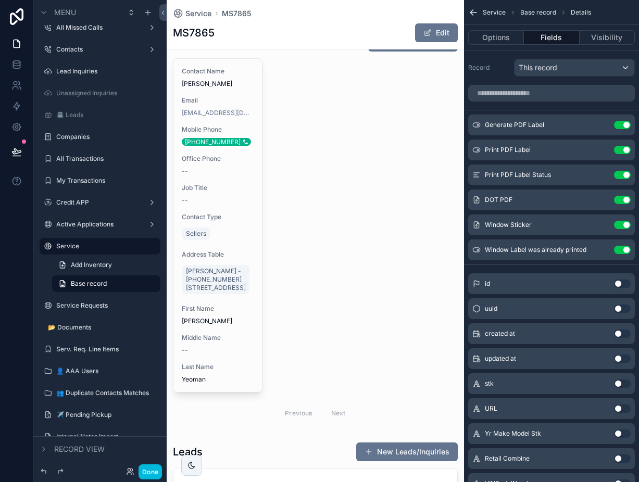
click at [224, 137] on div "scrollable content" at bounding box center [315, 229] width 297 height 402
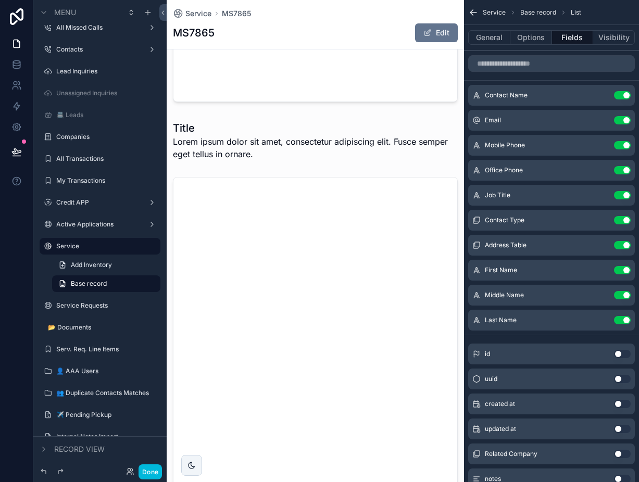
scroll to position [2834, 0]
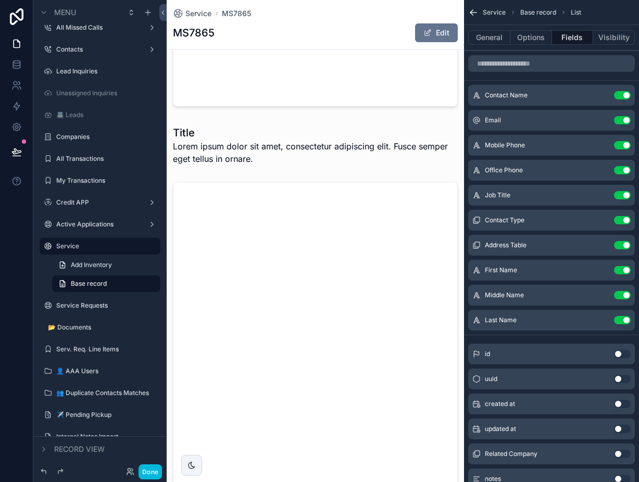
click at [346, 169] on div "scrollable content" at bounding box center [315, 145] width 297 height 48
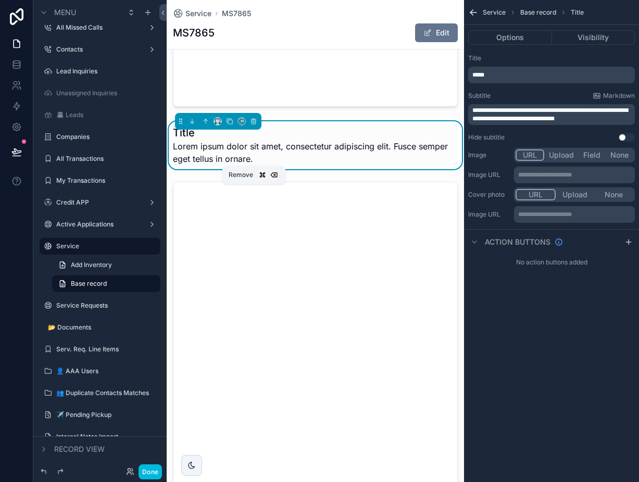
click at [254, 125] on icon "scrollable content" at bounding box center [253, 121] width 7 height 7
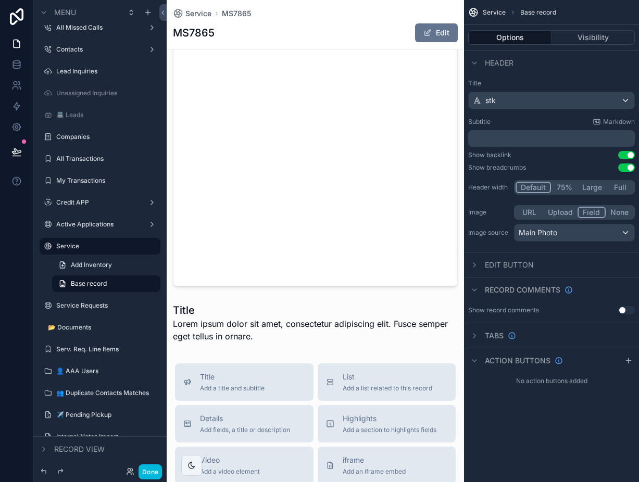
scroll to position [3157, 0]
click at [281, 346] on div "scrollable content" at bounding box center [315, 323] width 297 height 48
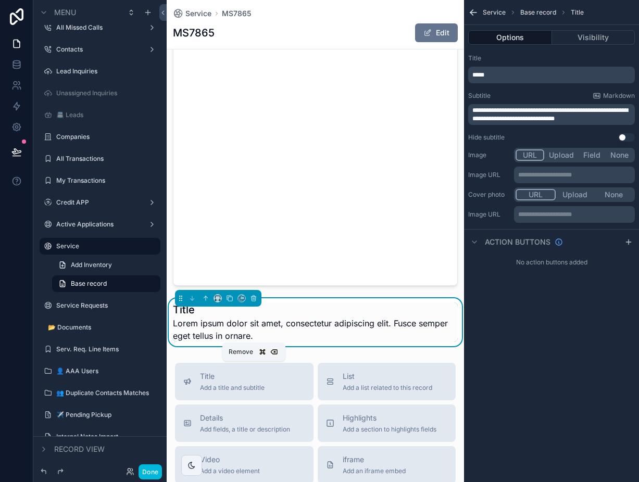
click at [253, 302] on icon "scrollable content" at bounding box center [253, 298] width 7 height 7
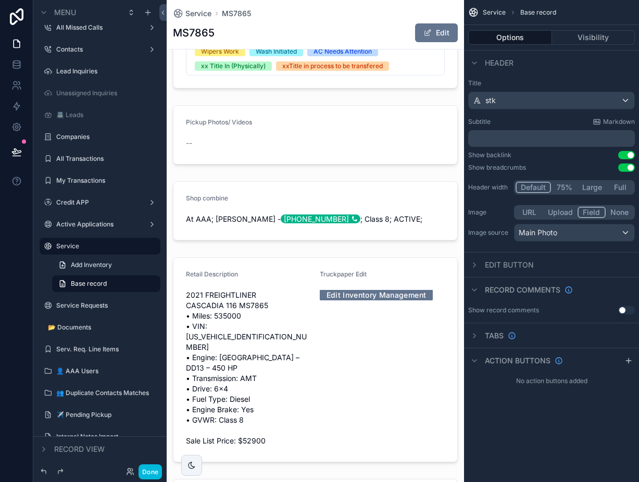
scroll to position [0, 0]
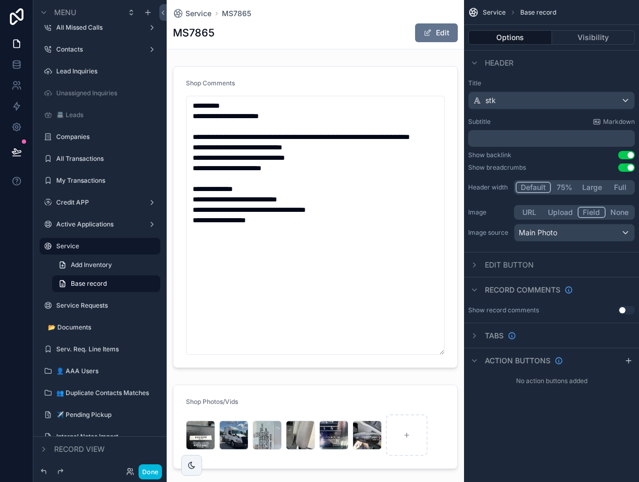
click at [378, 188] on div "scrollable content" at bounding box center [315, 217] width 297 height 311
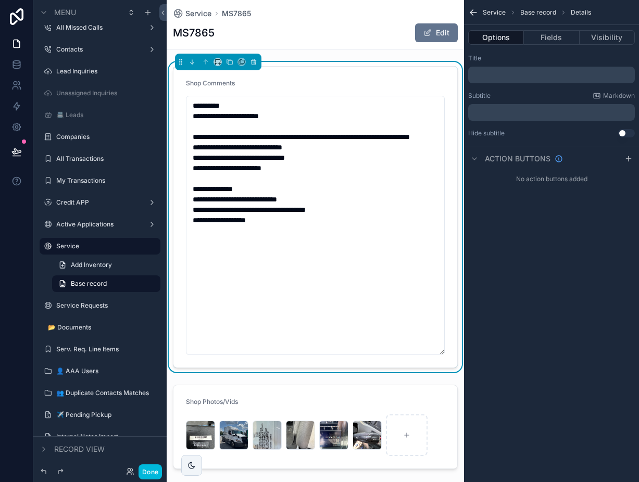
click at [547, 32] on button "Fields" at bounding box center [551, 37] width 55 height 15
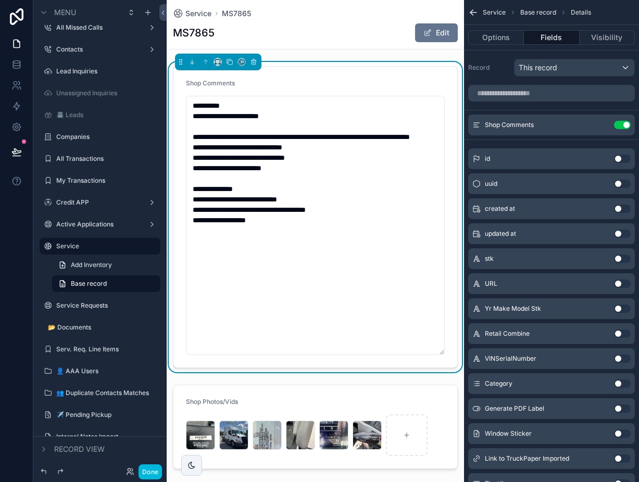
click at [0, 0] on icon "scrollable content" at bounding box center [0, 0] width 0 height 0
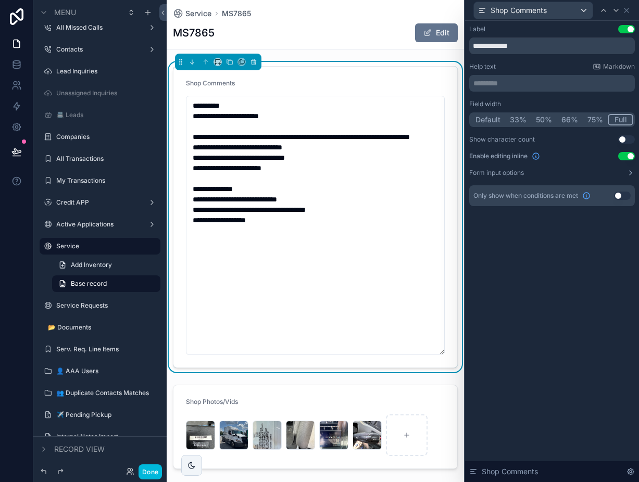
click at [632, 175] on icon at bounding box center [631, 173] width 8 height 8
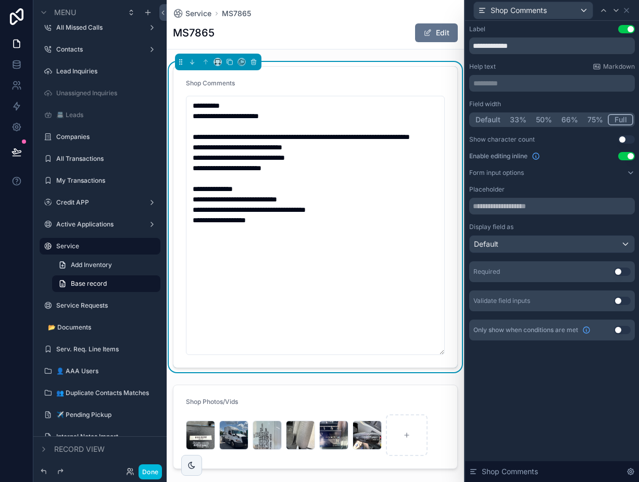
click at [607, 65] on span "Markdown" at bounding box center [619, 67] width 32 height 8
click at [568, 86] on p "********* ﻿" at bounding box center [553, 83] width 159 height 10
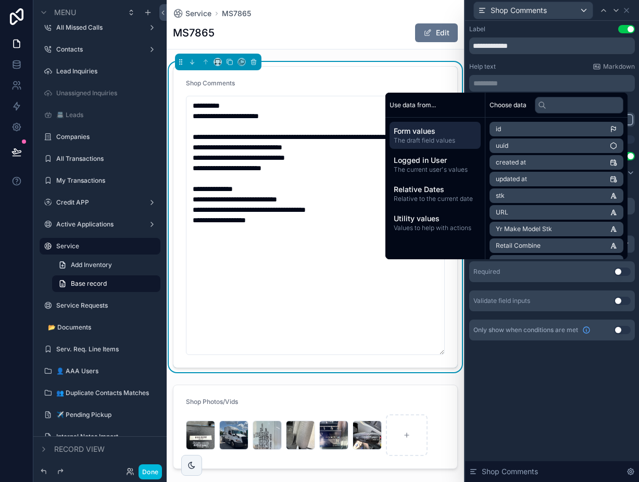
click at [568, 86] on p "********* ﻿" at bounding box center [553, 83] width 159 height 10
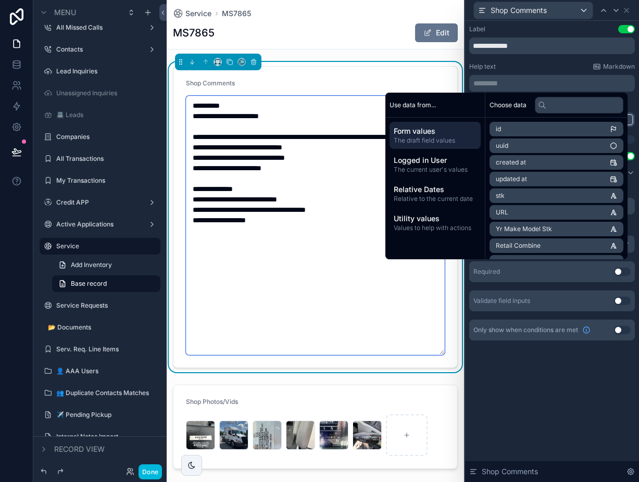
click at [429, 325] on textarea "**********" at bounding box center [315, 225] width 259 height 259
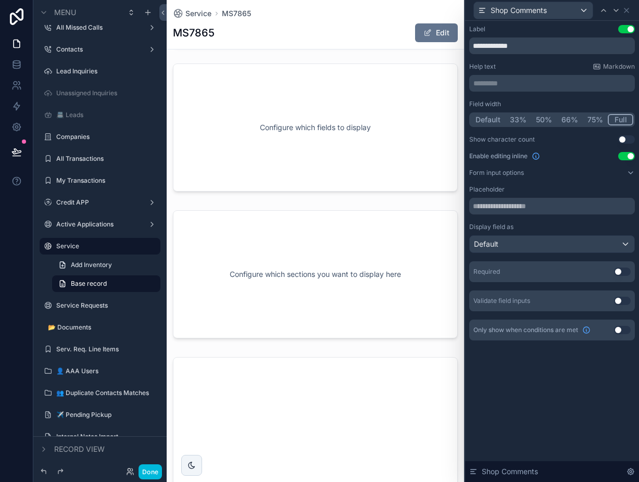
scroll to position [2573, 0]
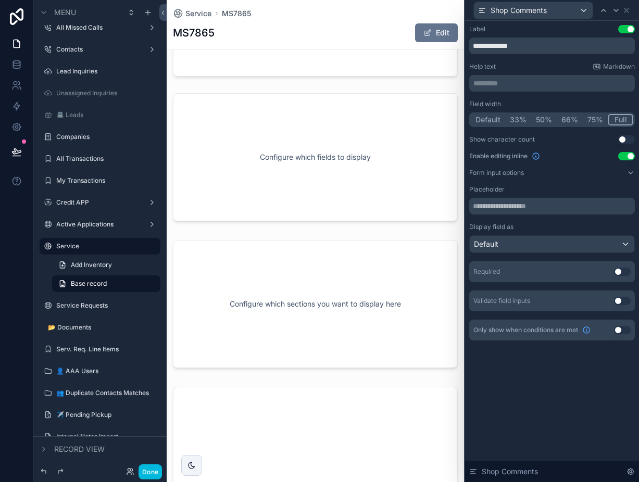
click at [342, 349] on div "scrollable content" at bounding box center [315, 304] width 297 height 141
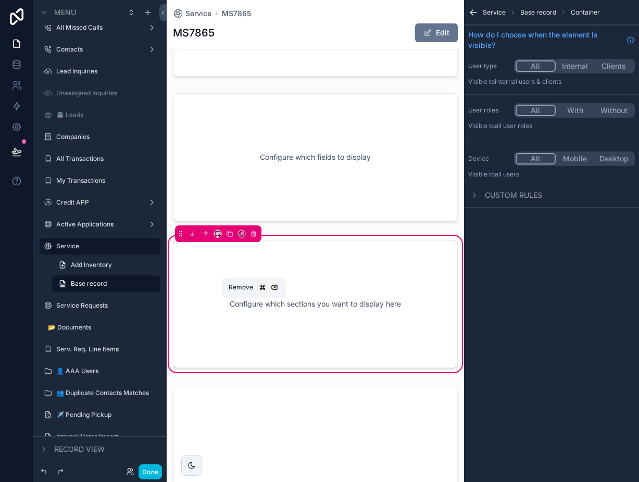
click at [254, 238] on icon "scrollable content" at bounding box center [253, 233] width 7 height 7
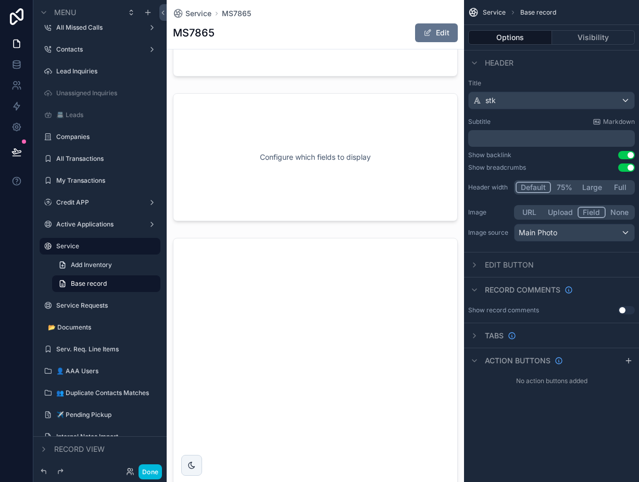
click at [276, 226] on div "scrollable content" at bounding box center [315, 157] width 297 height 137
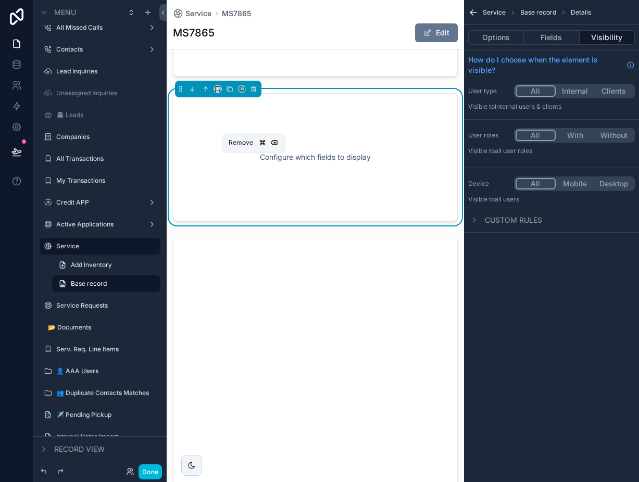
click at [252, 93] on icon "scrollable content" at bounding box center [253, 88] width 7 height 7
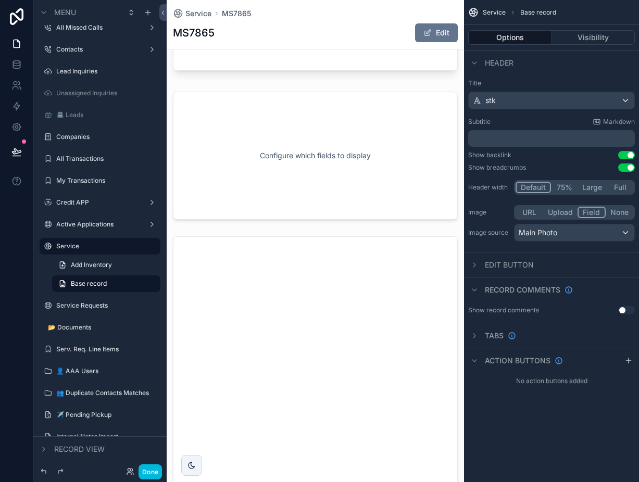
scroll to position [2428, 0]
click at [256, 207] on div "scrollable content" at bounding box center [315, 157] width 297 height 137
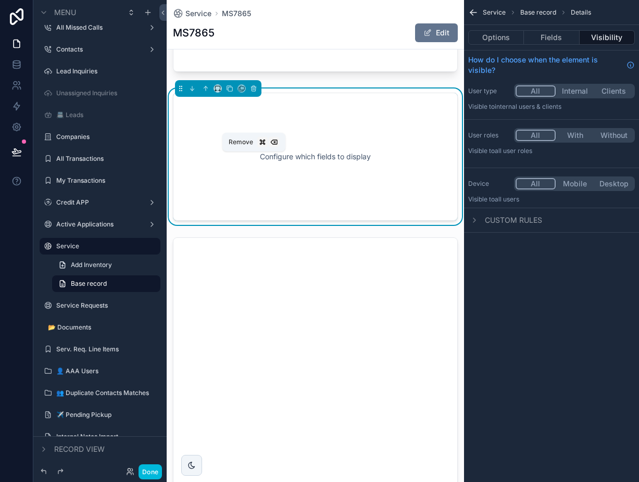
click at [255, 92] on icon "scrollable content" at bounding box center [253, 88] width 7 height 7
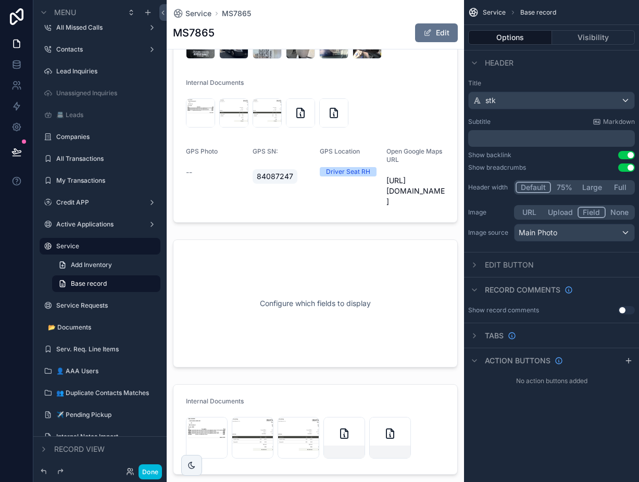
scroll to position [1117, 0]
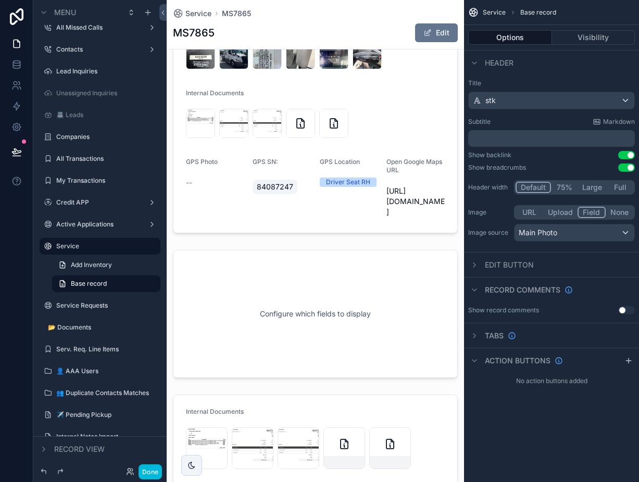
click at [366, 340] on div "scrollable content" at bounding box center [315, 314] width 297 height 137
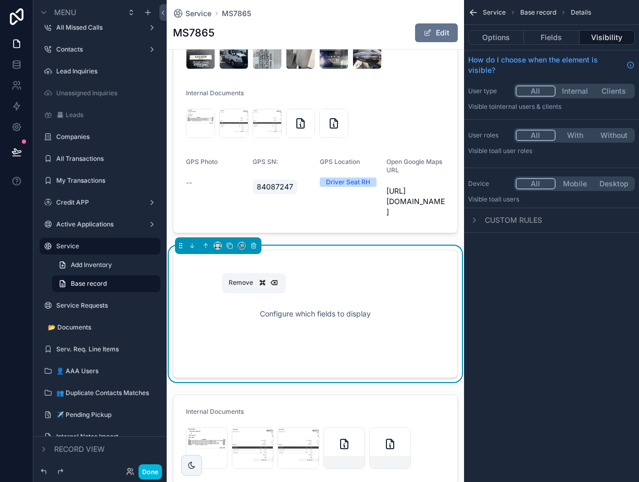
click at [253, 250] on icon "scrollable content" at bounding box center [253, 245] width 7 height 7
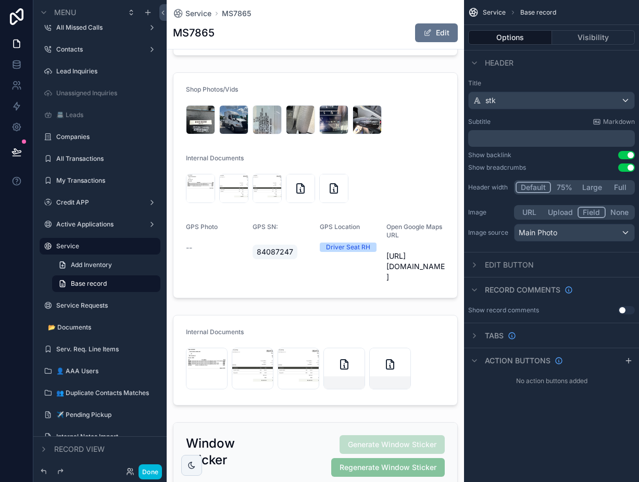
scroll to position [1048, 0]
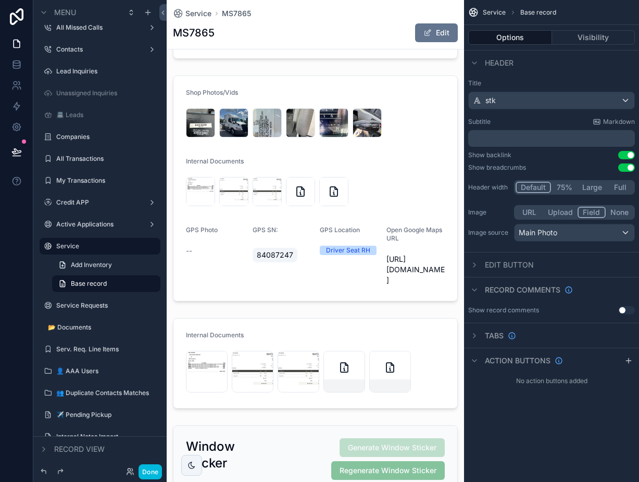
click at [411, 253] on div "scrollable content" at bounding box center [315, 188] width 297 height 234
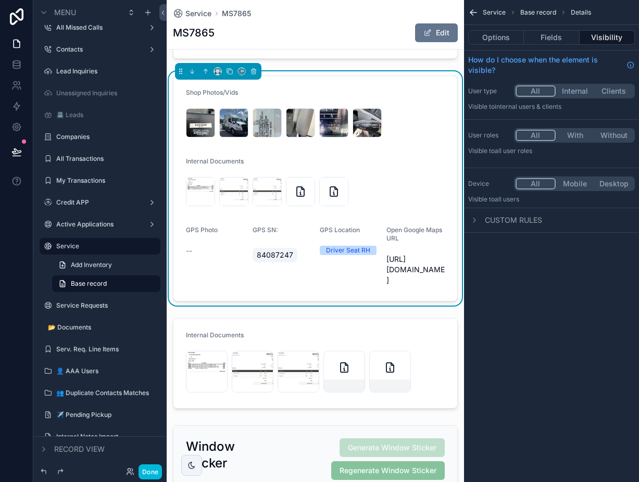
click at [555, 36] on button "Fields" at bounding box center [551, 37] width 55 height 15
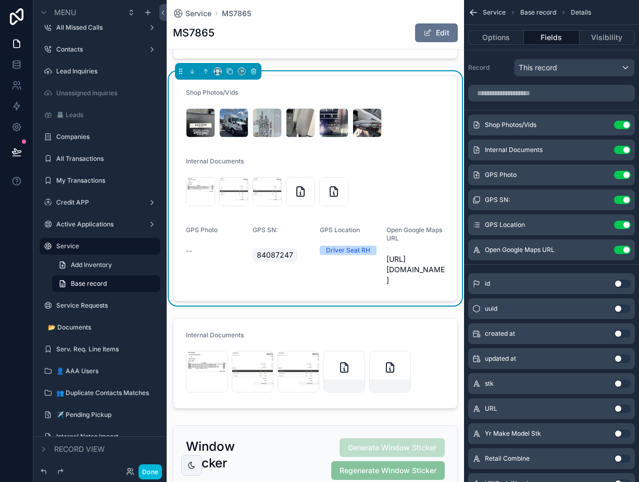
click at [0, 0] on icon "scrollable content" at bounding box center [0, 0] width 0 height 0
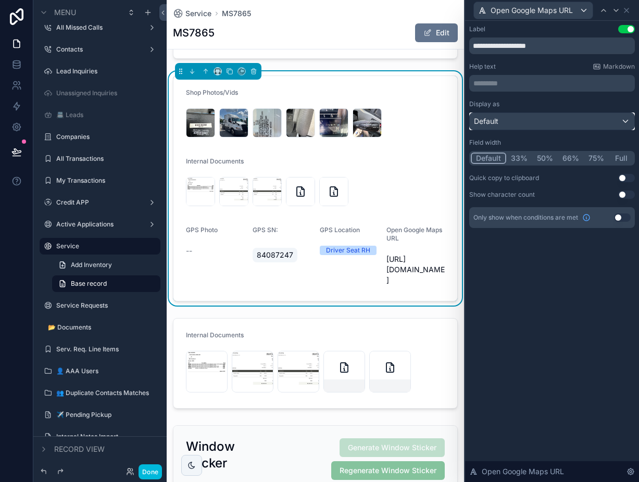
click at [561, 120] on div "Default" at bounding box center [552, 121] width 165 height 17
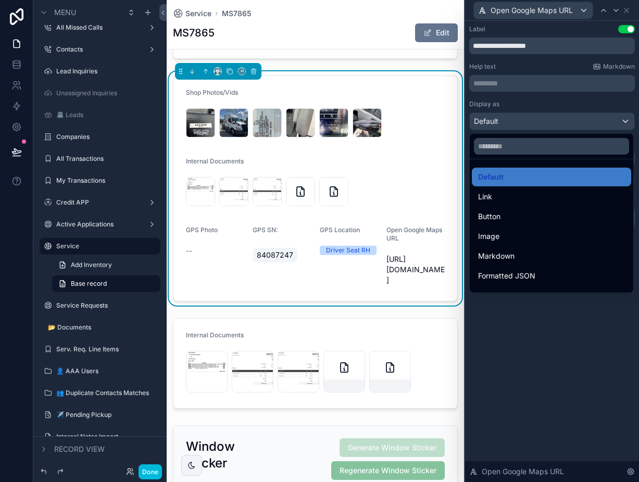
click at [529, 221] on div "Button" at bounding box center [551, 216] width 147 height 13
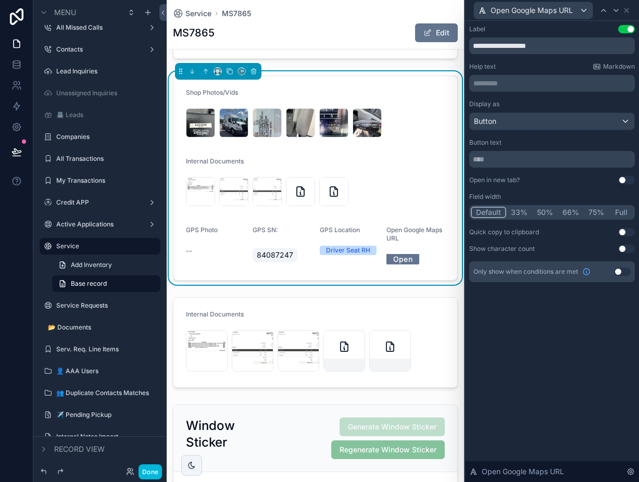
click at [151, 469] on button "Done" at bounding box center [150, 472] width 23 height 15
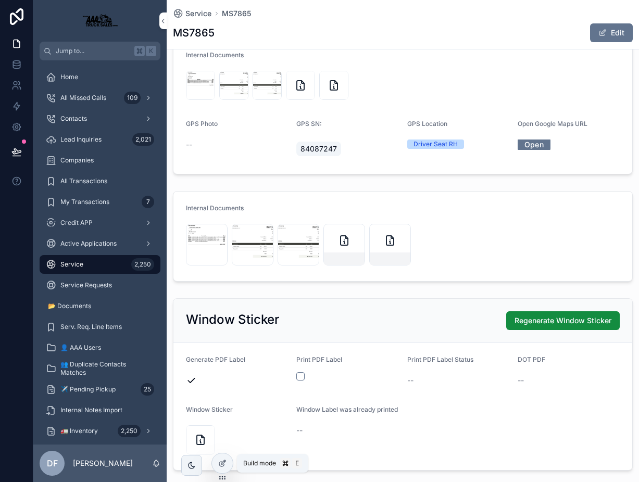
click at [229, 463] on div at bounding box center [222, 464] width 21 height 20
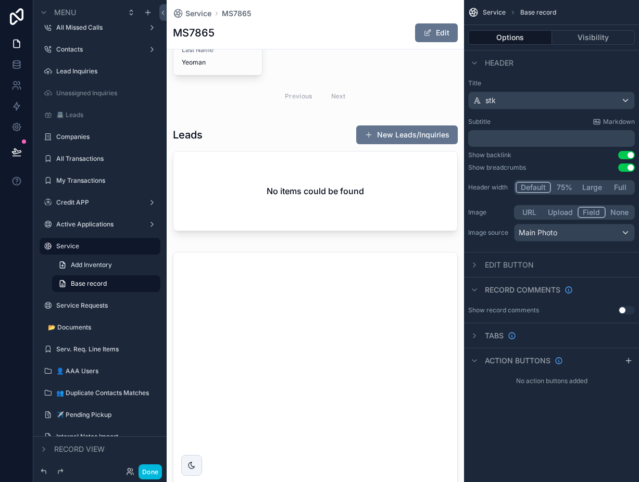
scroll to position [2134, 0]
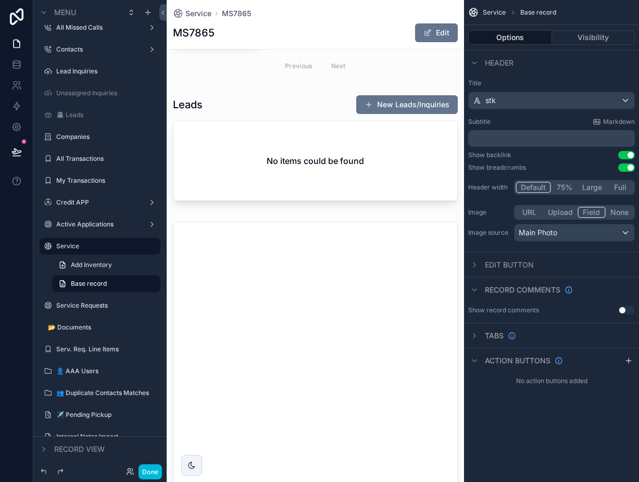
click at [187, 243] on div "scrollable content" at bounding box center [315, 464] width 297 height 492
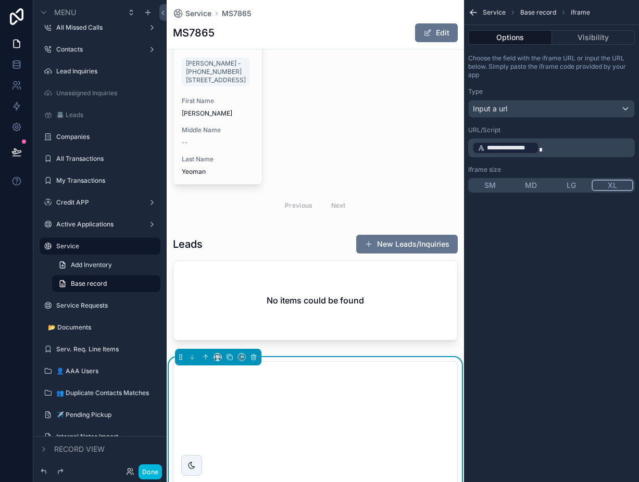
scroll to position [1993, 0]
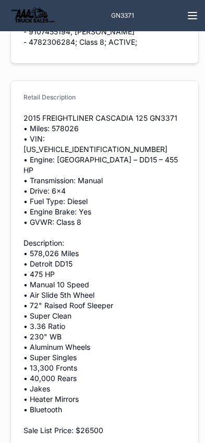
scroll to position [1089, 0]
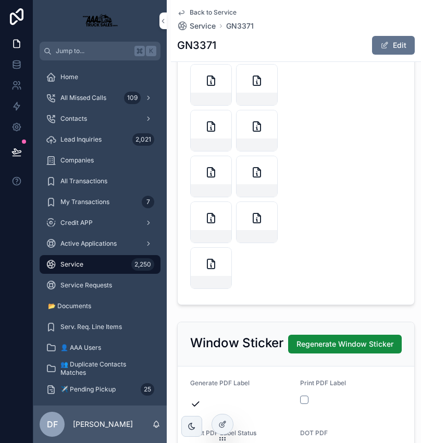
scroll to position [1754, 0]
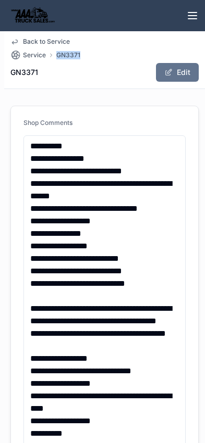
drag, startPoint x: 84, startPoint y: 56, endPoint x: 57, endPoint y: 56, distance: 27.1
click at [57, 56] on div "GN3371" at bounding box center [70, 55] width 45 height 8
copy span "GN3371"
click at [45, 43] on span "Back to Service" at bounding box center [46, 42] width 47 height 8
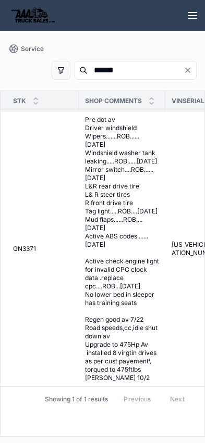
click at [118, 222] on span "Pre dot av Driver windshield Wipers.......ROB......9/30/25 Windshield washer ta…" at bounding box center [122, 249] width 74 height 267
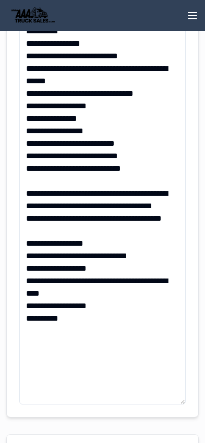
scroll to position [75, 0]
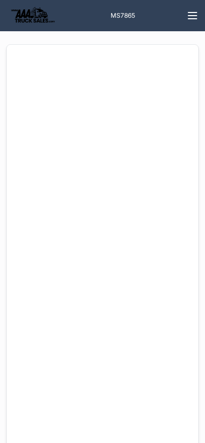
scroll to position [2934, 0]
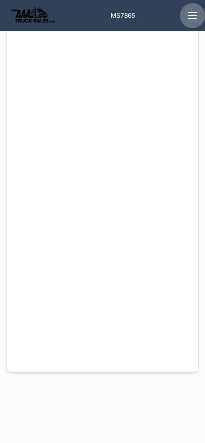
click at [195, 13] on icon "scrollable content" at bounding box center [192, 15] width 13 height 13
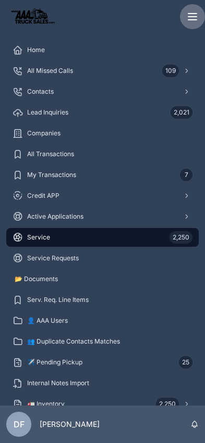
click at [195, 14] on icon "scrollable content" at bounding box center [192, 14] width 8 height 0
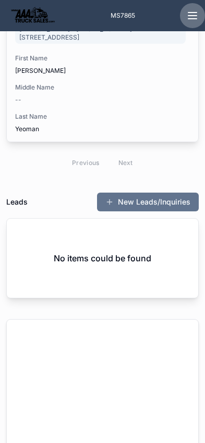
scroll to position [2536, 0]
